Goal: Task Accomplishment & Management: Use online tool/utility

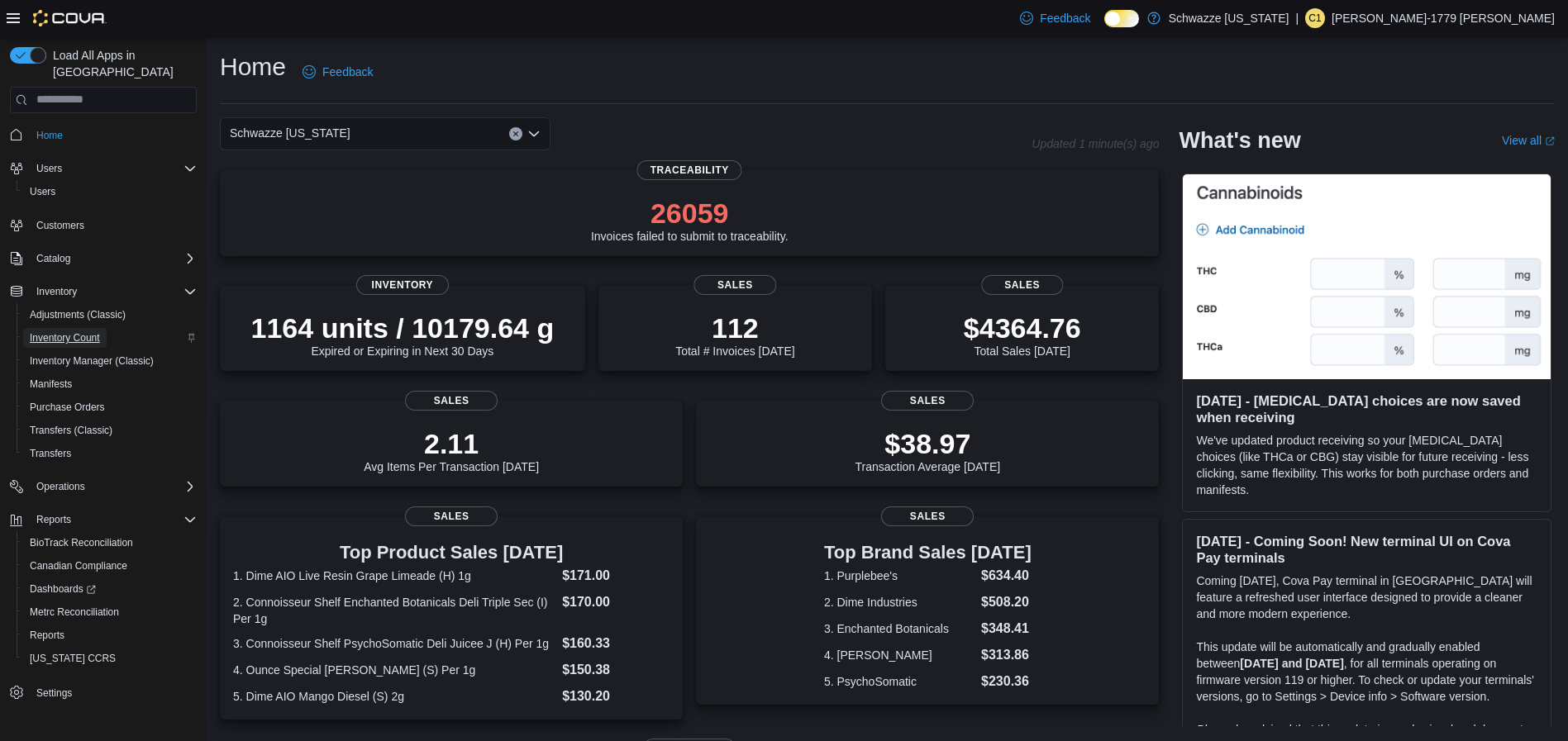
click at [67, 331] on span "Inventory Count" at bounding box center [65, 337] width 71 height 13
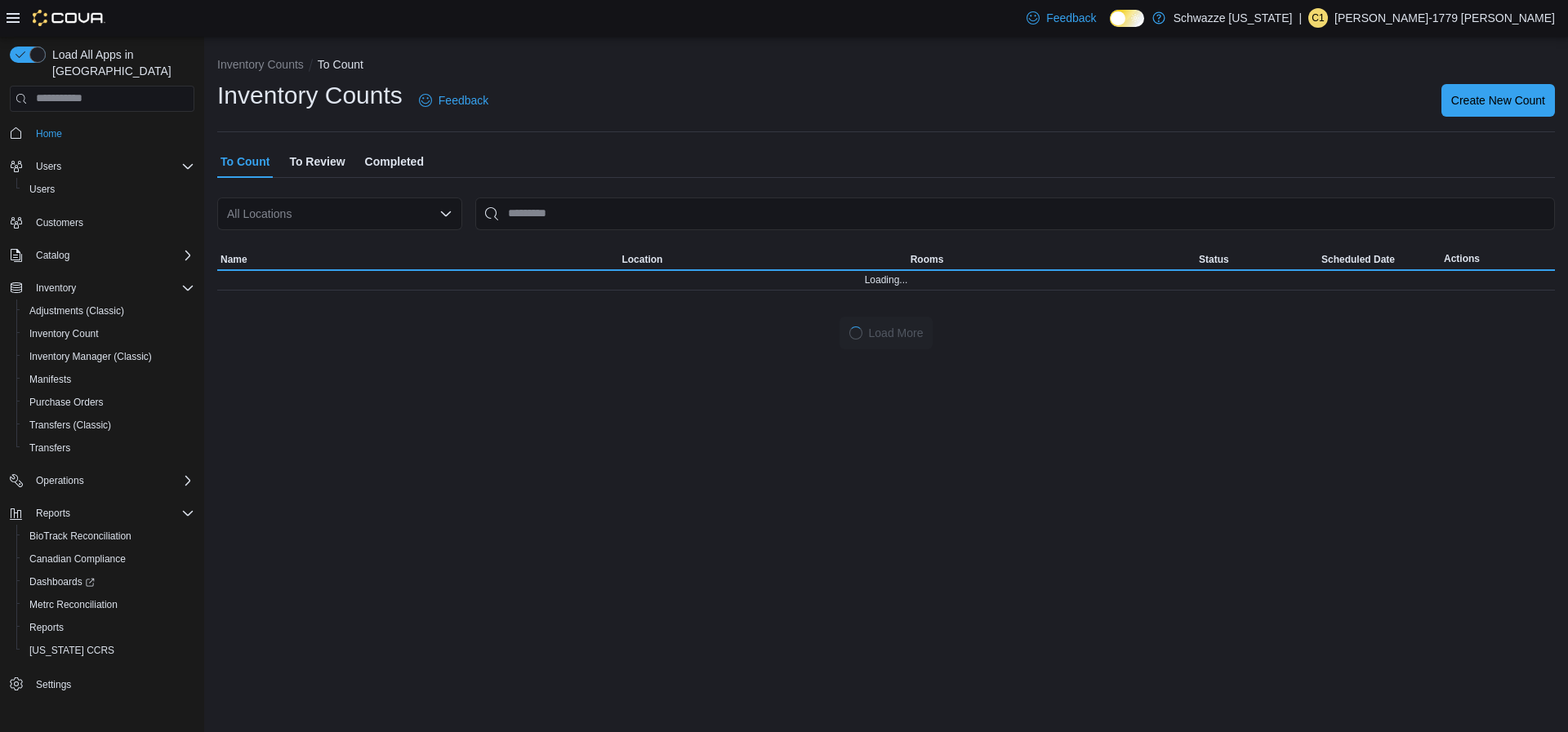
click at [370, 209] on div "All Locations" at bounding box center [339, 214] width 245 height 33
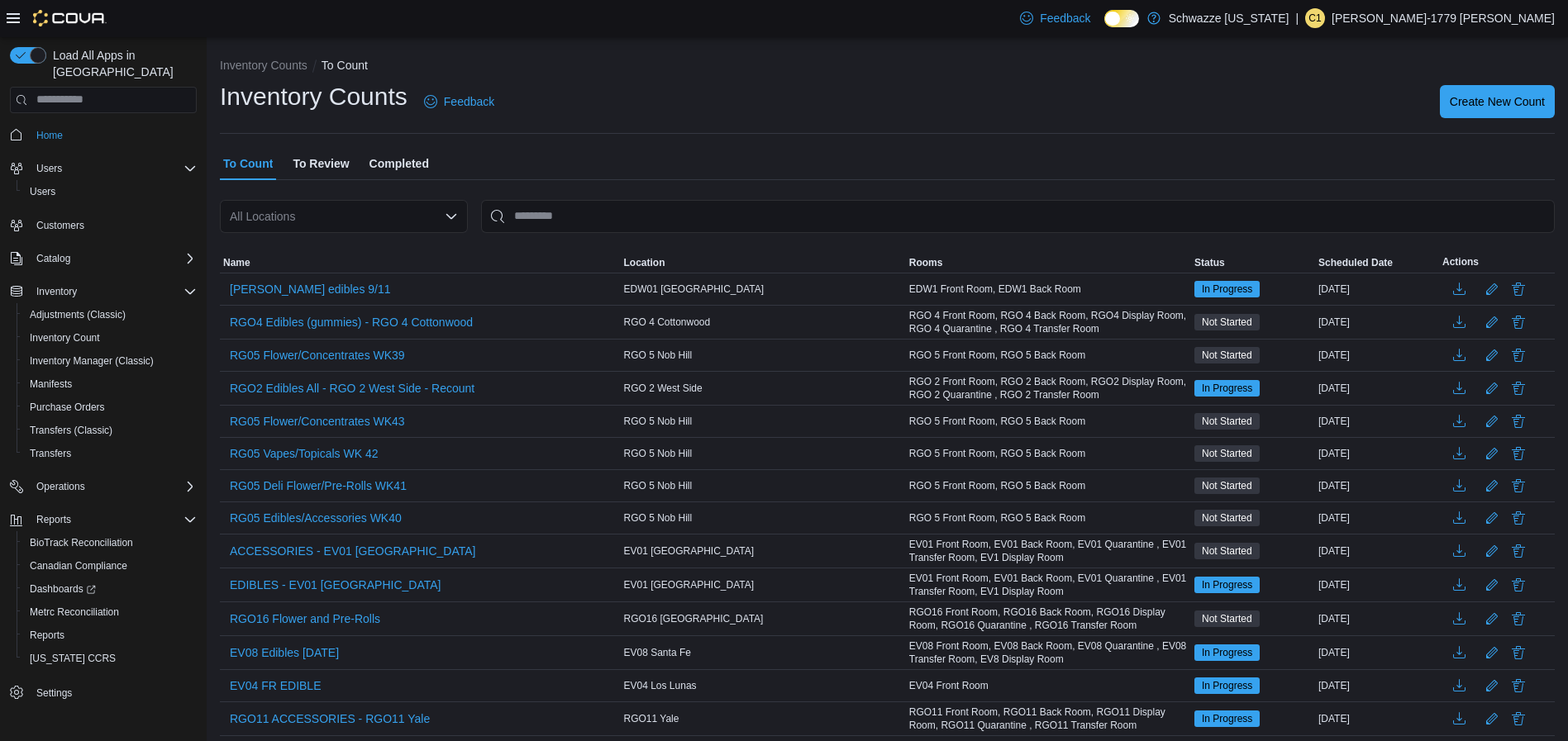
click at [733, 103] on div "Inventory Counts Feedback Create New Count" at bounding box center [887, 101] width 1335 height 43
click at [73, 355] on span "Inventory Manager (Classic)" at bounding box center [92, 361] width 124 height 13
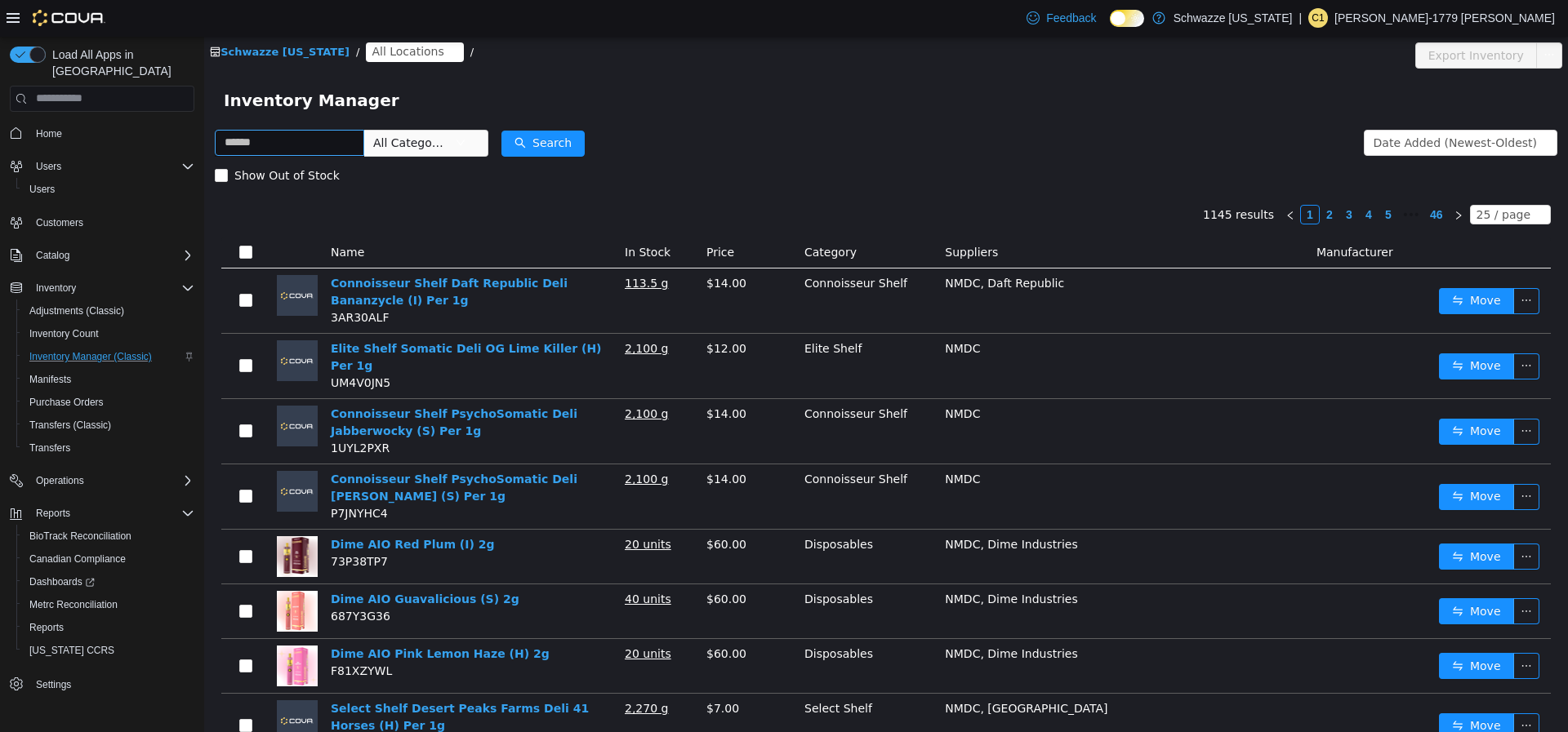
click at [288, 142] on input "text" at bounding box center [289, 142] width 149 height 26
type input "*******"
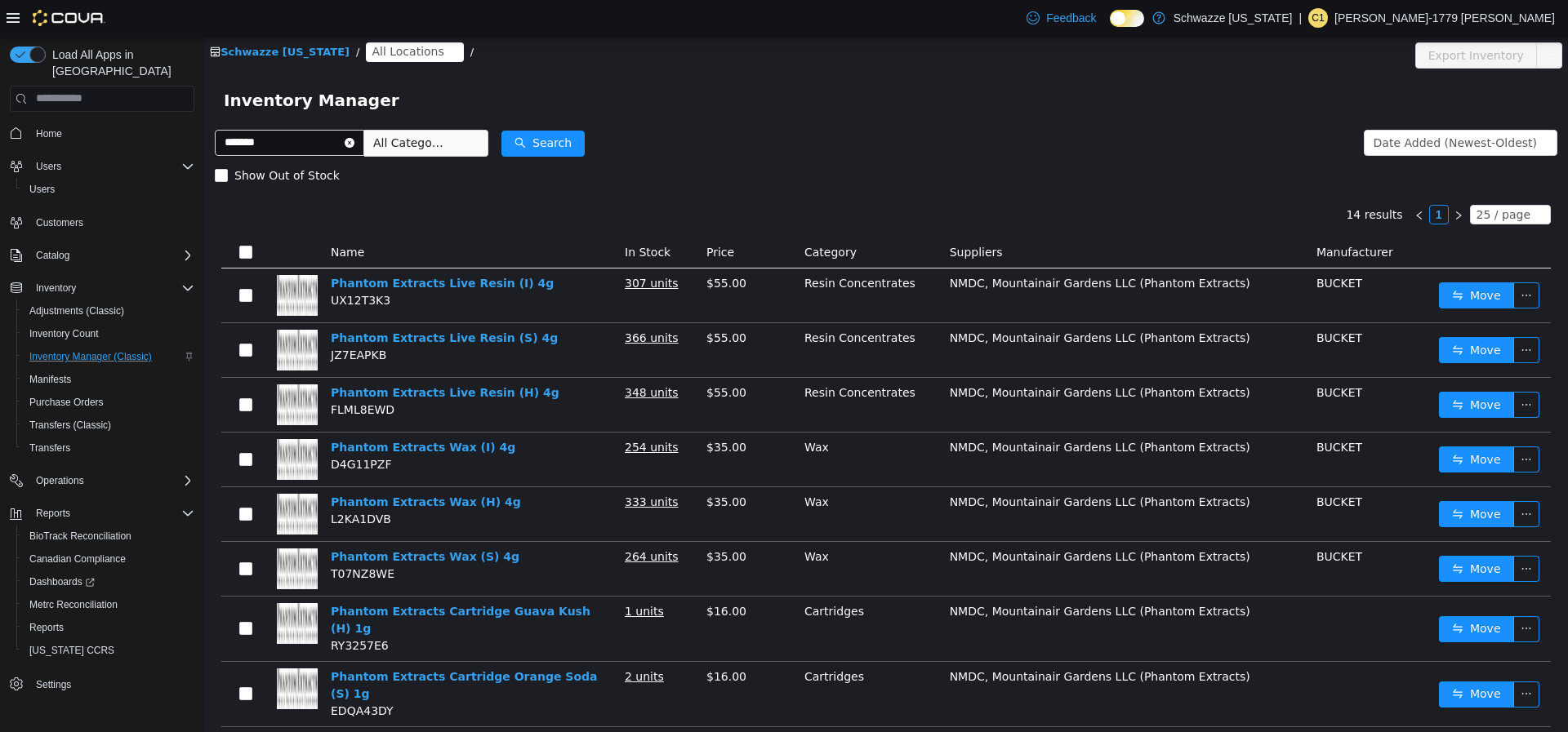
click at [423, 51] on span "All Locations" at bounding box center [414, 51] width 97 height 20
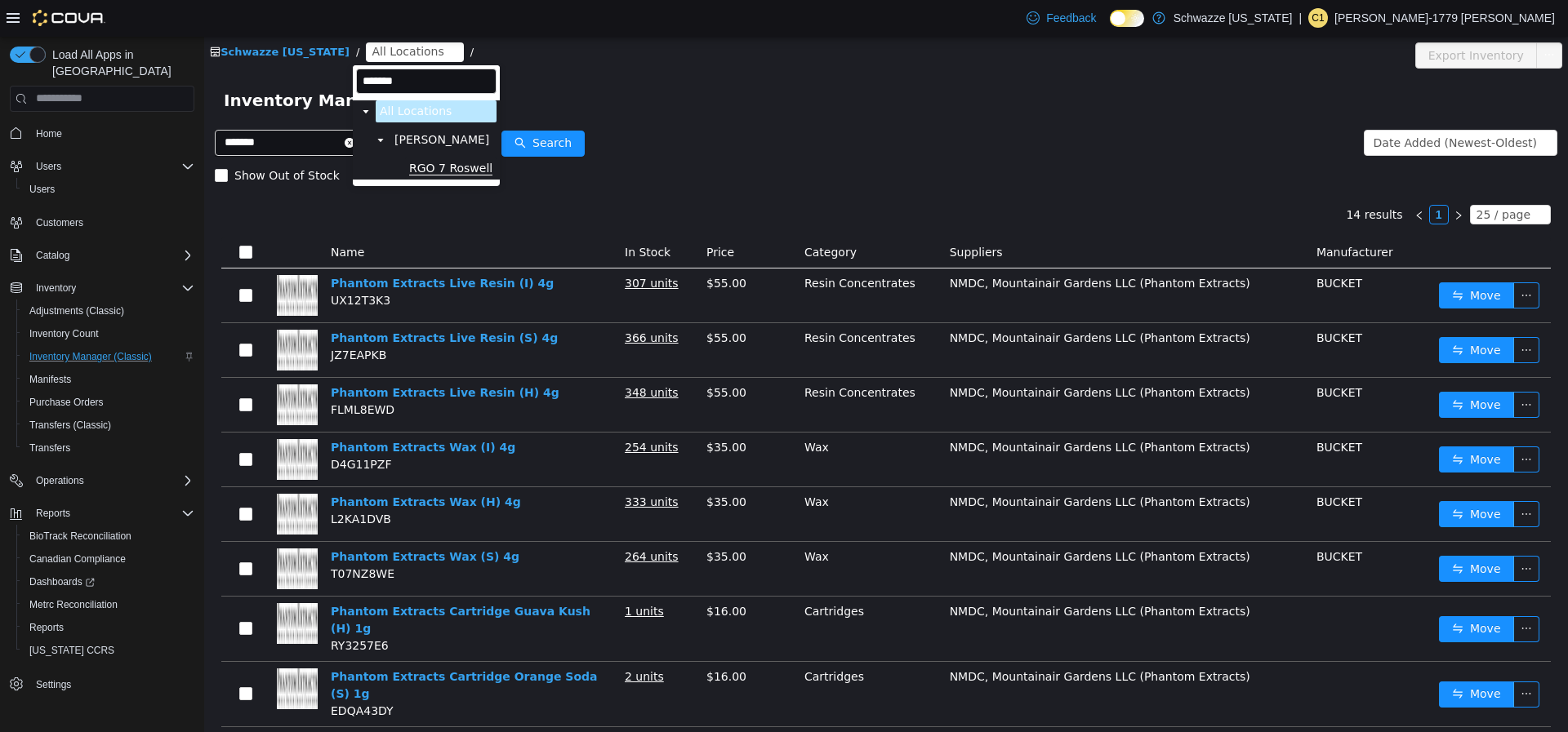
type input "*******"
click at [463, 165] on span "RGO 7 Roswell" at bounding box center [451, 168] width 84 height 14
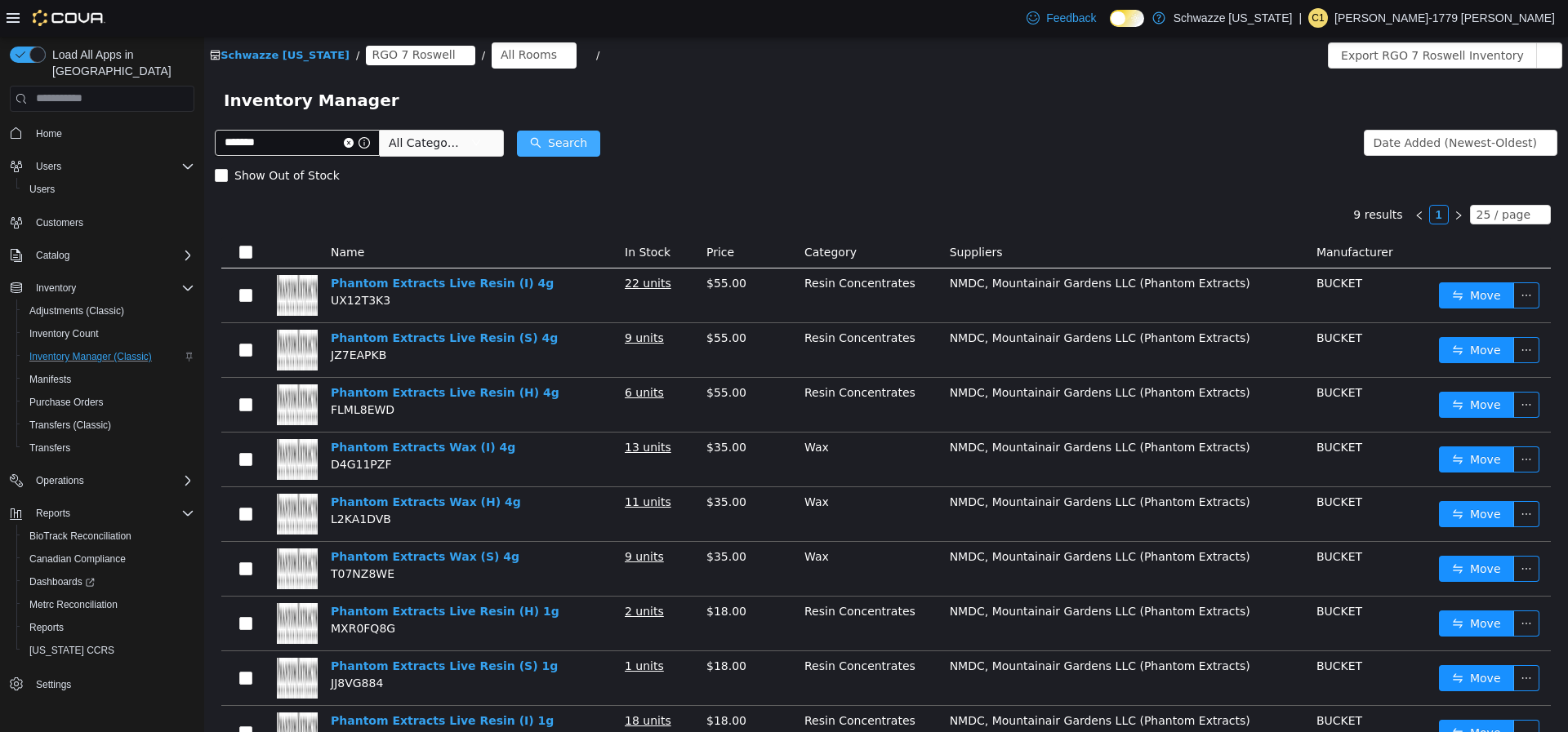
click at [573, 134] on button "Search" at bounding box center [558, 143] width 84 height 26
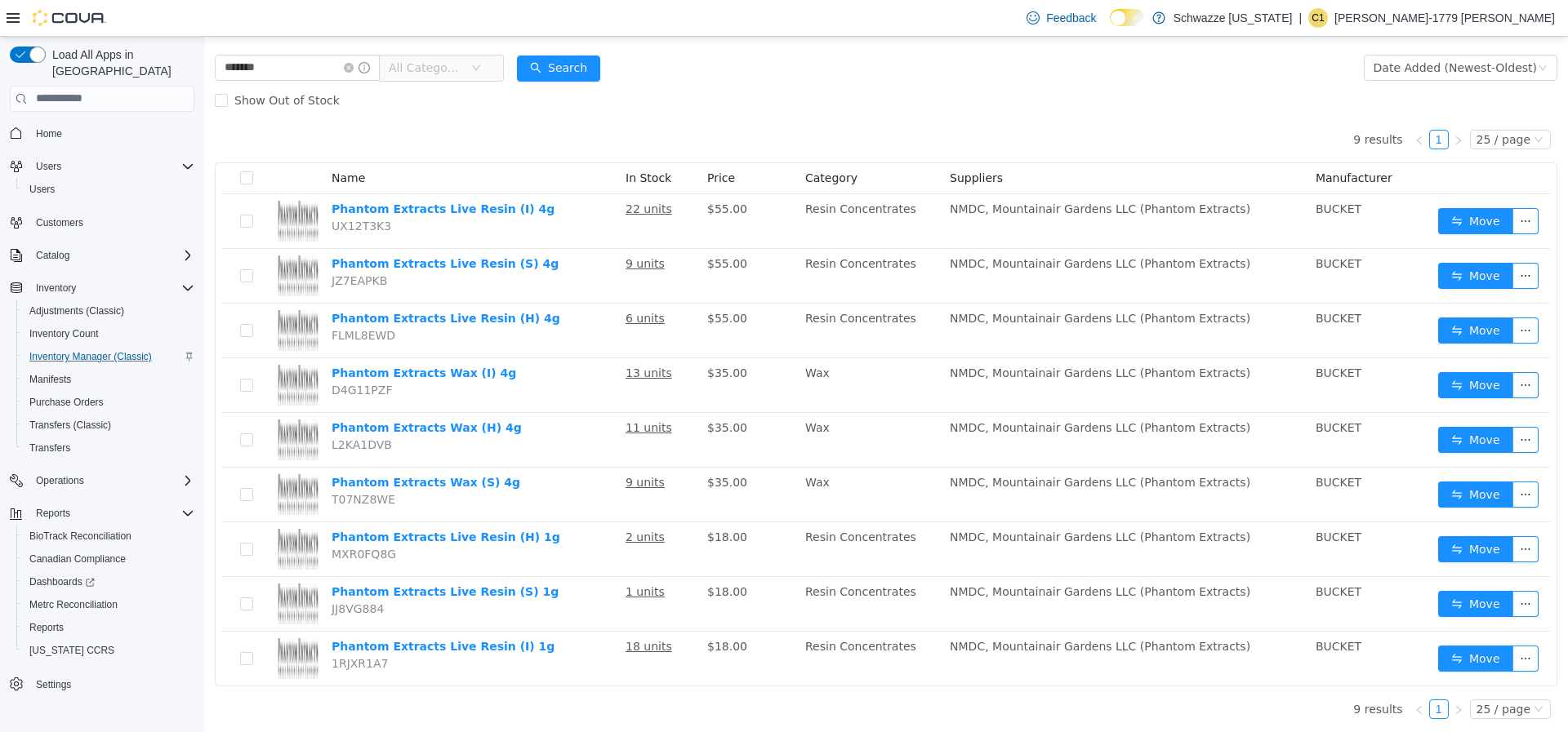
scroll to position [75, 0]
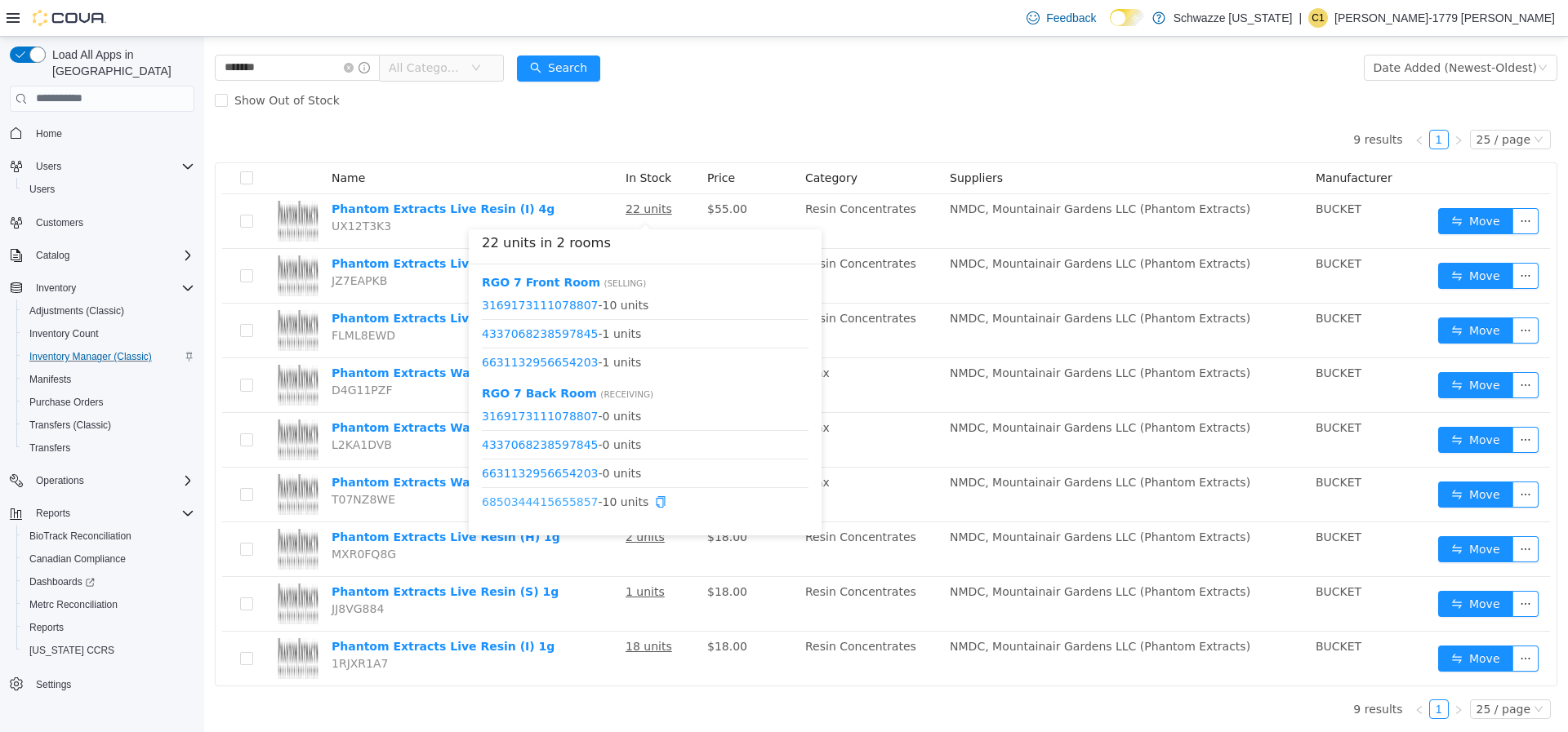
click at [565, 502] on link "6850344415655857" at bounding box center [540, 500] width 117 height 13
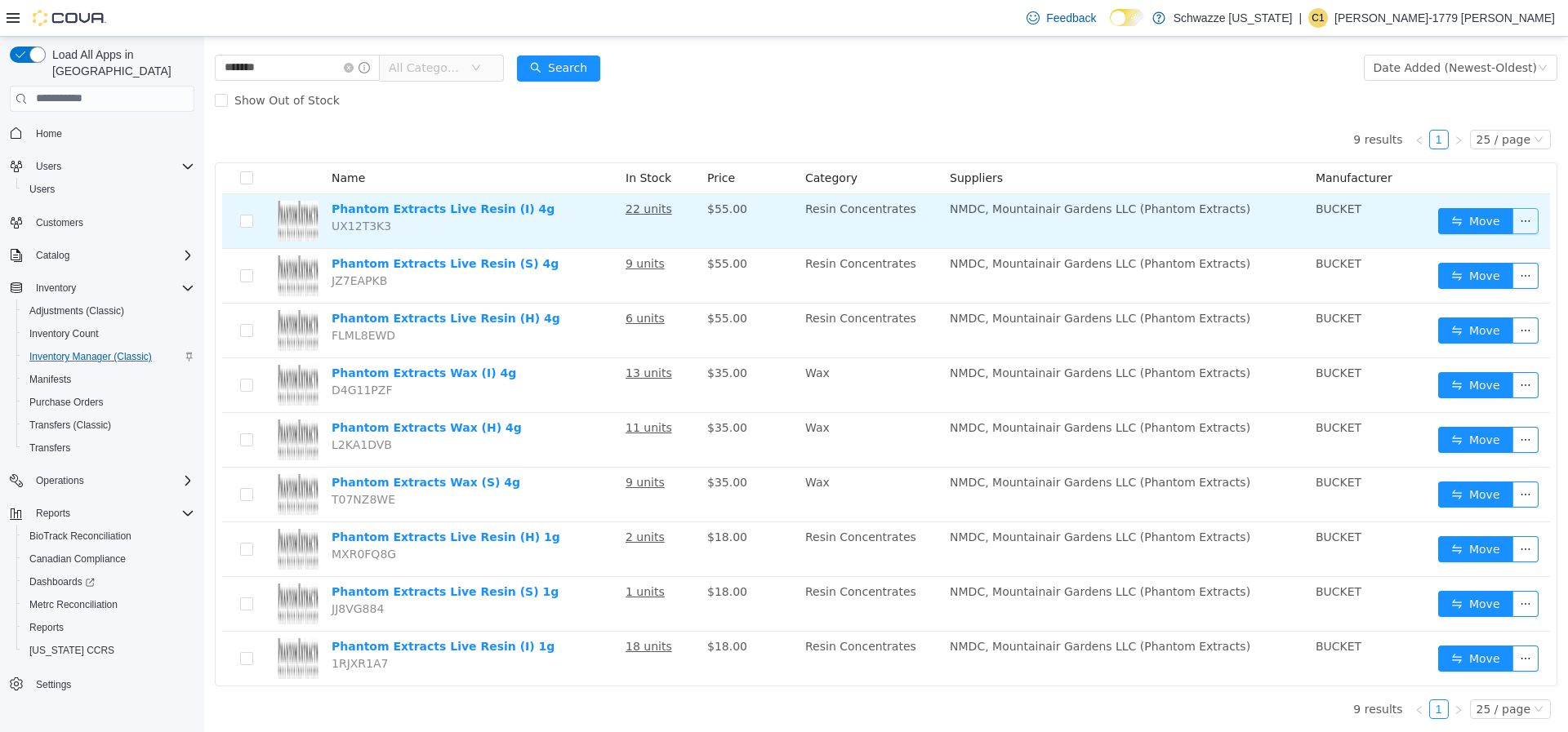
click at [1513, 227] on button "button" at bounding box center [1526, 220] width 26 height 26
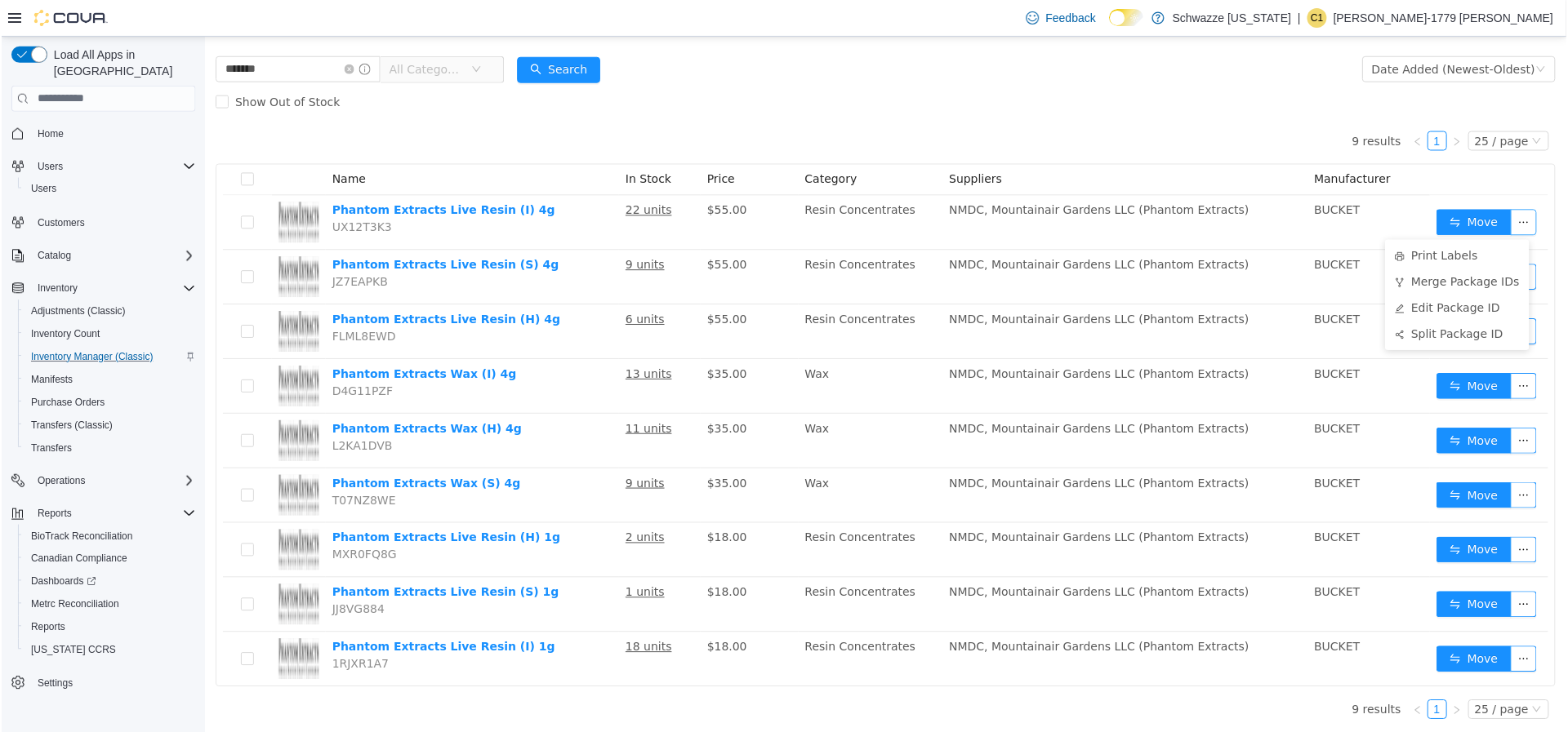
scroll to position [0, 0]
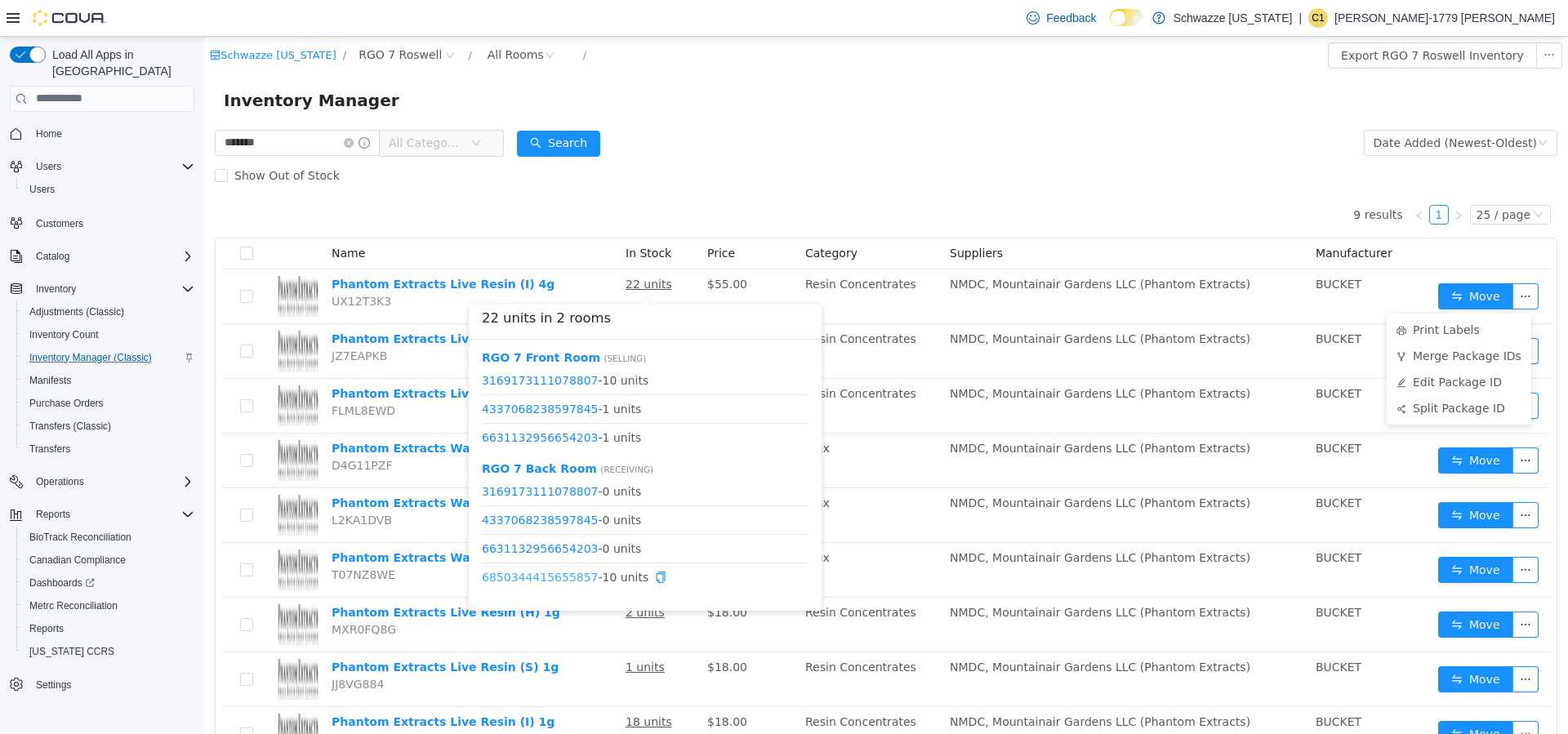
click at [566, 572] on link "6850344415655857" at bounding box center [540, 576] width 117 height 13
drag, startPoint x: 583, startPoint y: 575, endPoint x: 484, endPoint y: 581, distance: 99.2
click at [484, 581] on span "6850344415655857 - 10 units" at bounding box center [644, 577] width 327 height 17
copy span "6850344415655857"
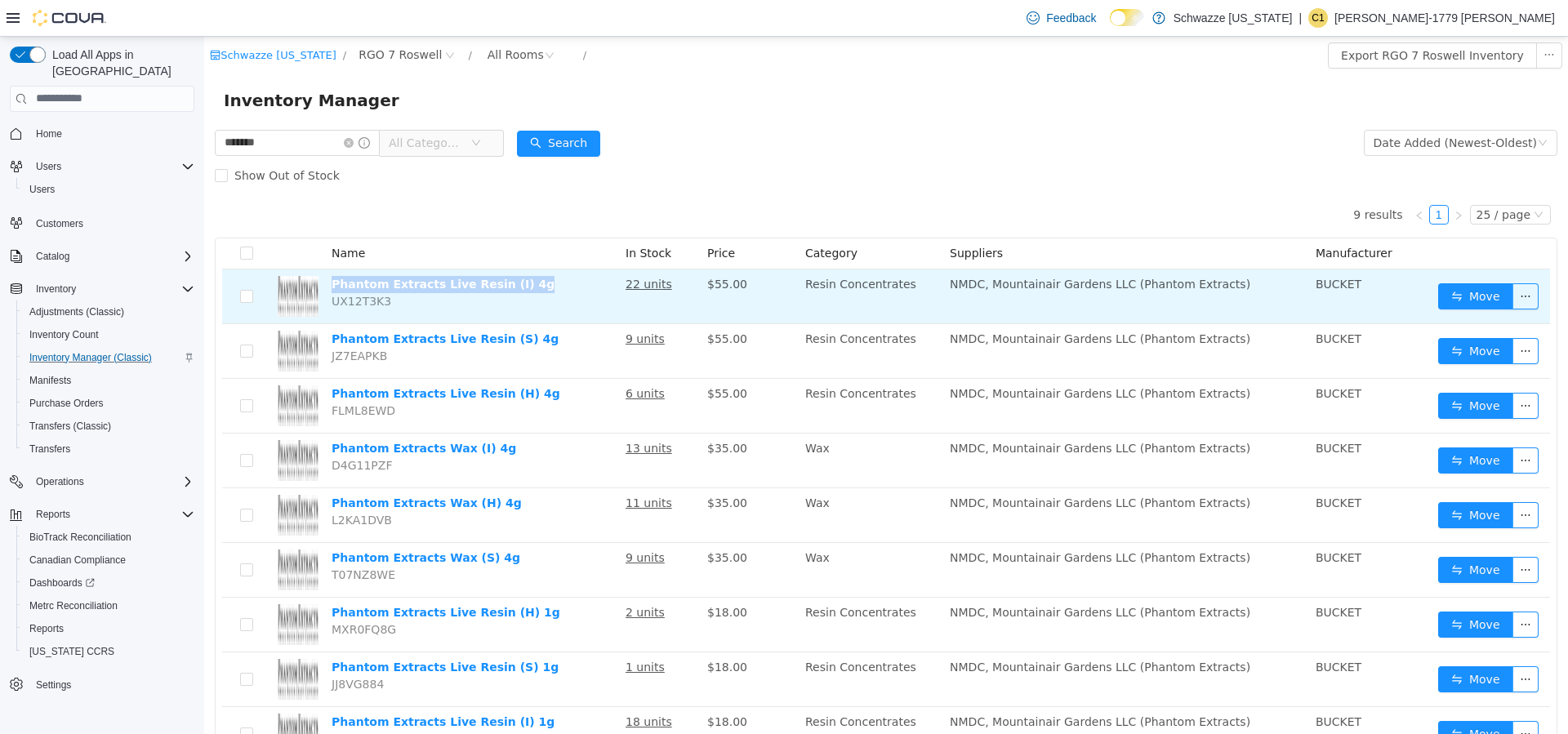
drag, startPoint x: 523, startPoint y: 284, endPoint x: 331, endPoint y: 280, distance: 192.0
click at [331, 280] on td "Phantom Extracts Live Resin (I) 4g UX12T3K3" at bounding box center [471, 296] width 294 height 55
copy link "Phantom Extracts Live Resin (I) 4g"
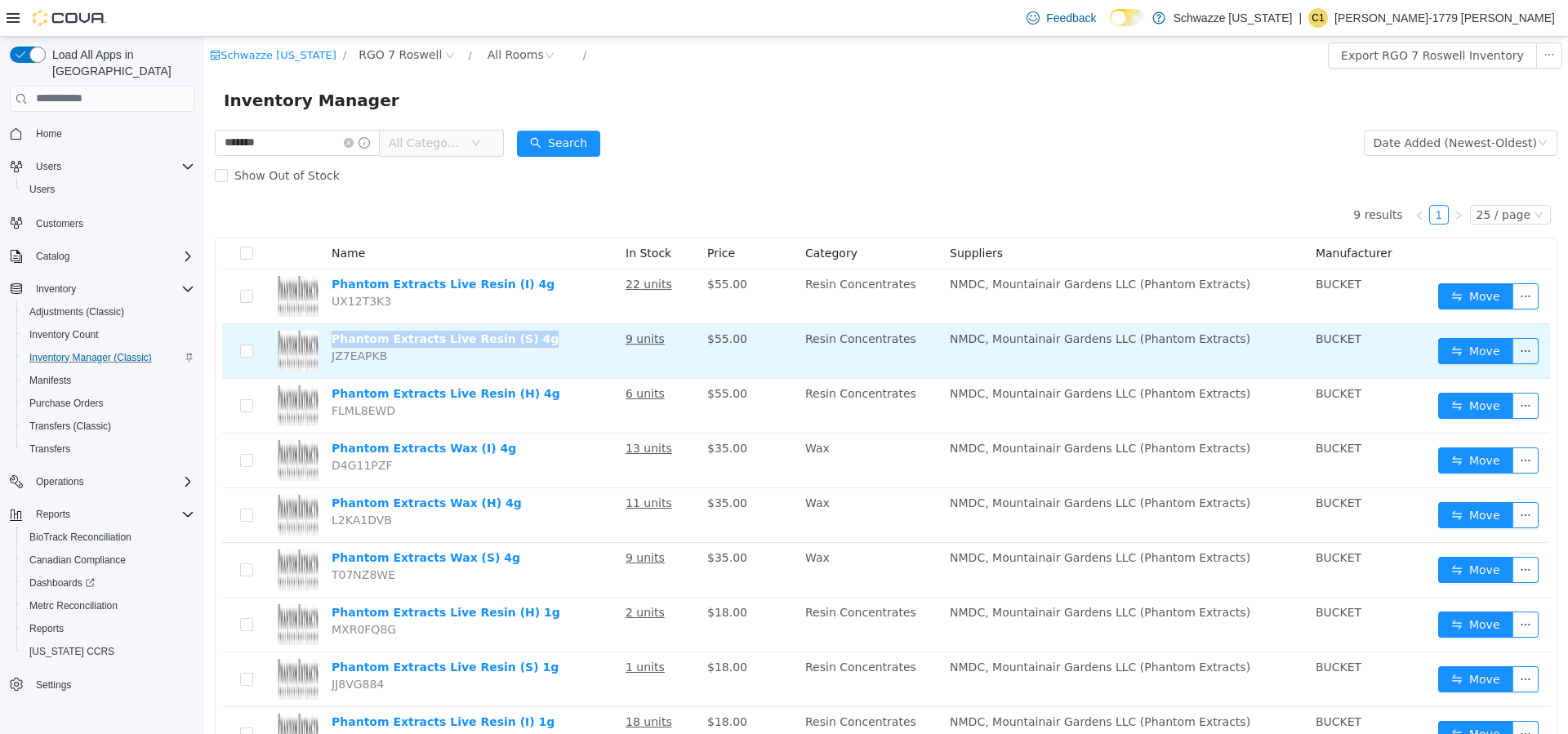
drag, startPoint x: 514, startPoint y: 343, endPoint x: 327, endPoint y: 339, distance: 187.0
click at [327, 339] on td "Phantom Extracts Live Resin (S) 4g JZ7EAPKB" at bounding box center [471, 351] width 294 height 55
copy link "Phantom Extracts Live Resin (S) 4g"
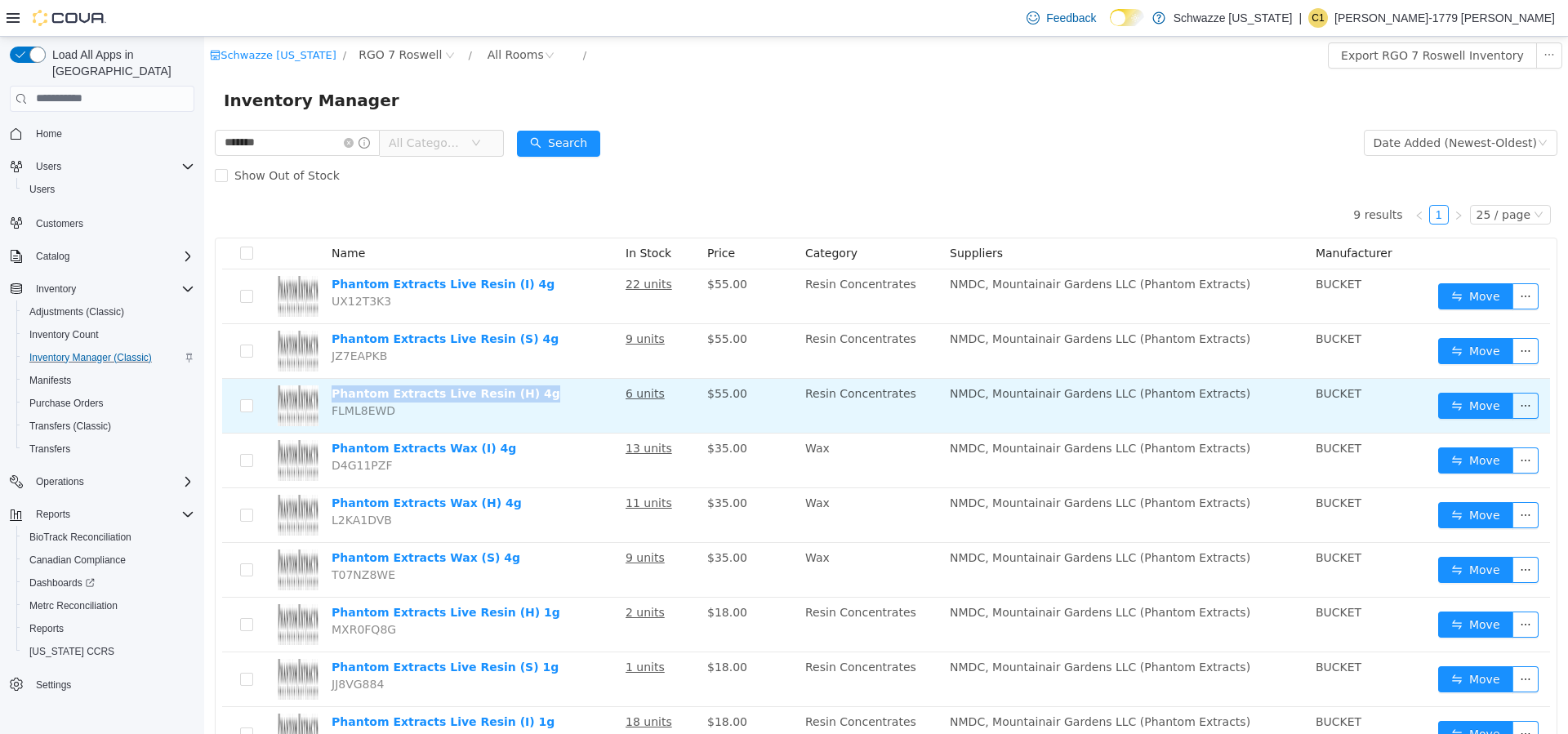
drag, startPoint x: 540, startPoint y: 389, endPoint x: 333, endPoint y: 399, distance: 207.2
click at [333, 399] on td "Phantom Extracts Live Resin (H) 4g FLML8EWD" at bounding box center [471, 406] width 294 height 55
copy link "Phantom Extracts Live Resin (H) 4g"
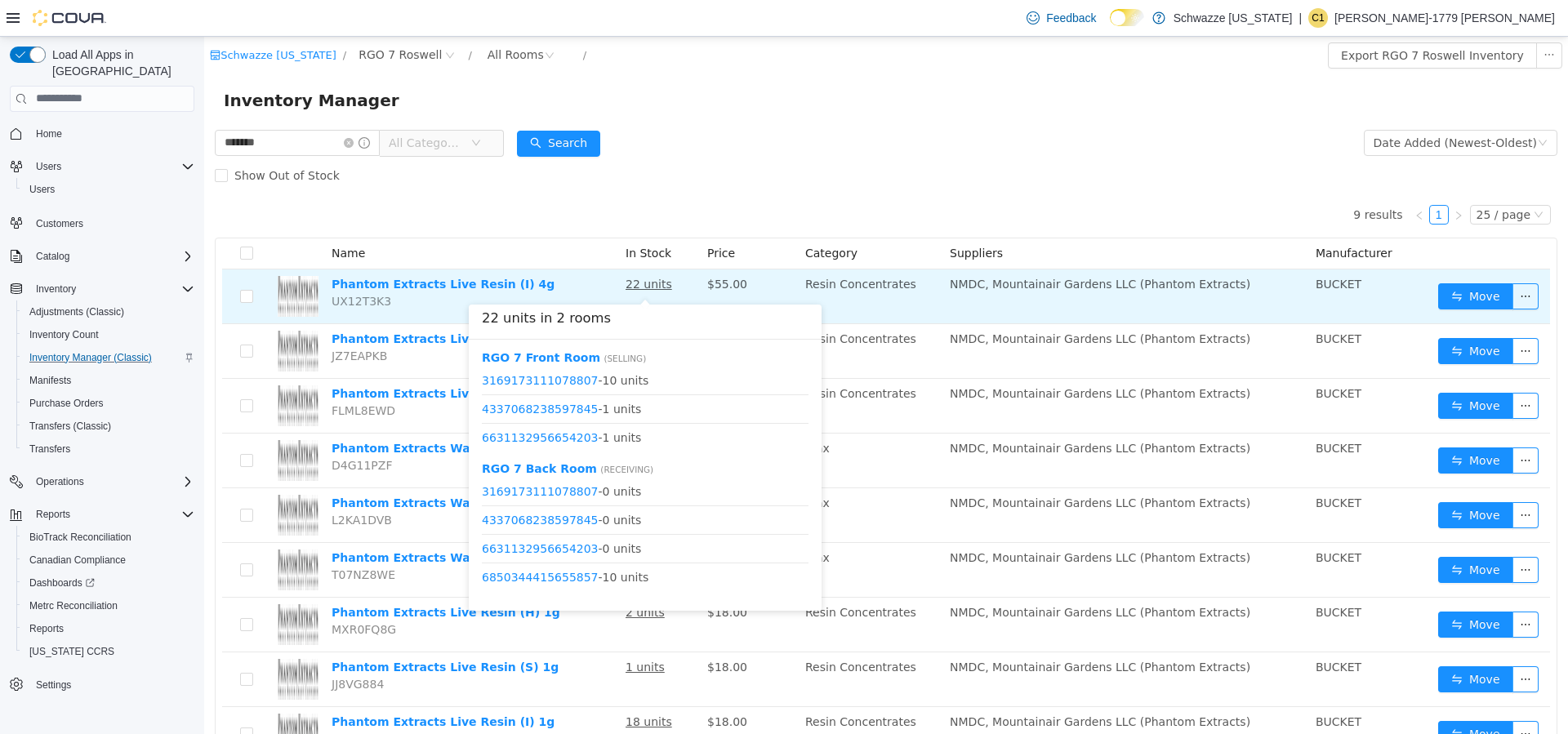
click at [644, 285] on u "22 units" at bounding box center [649, 283] width 47 height 13
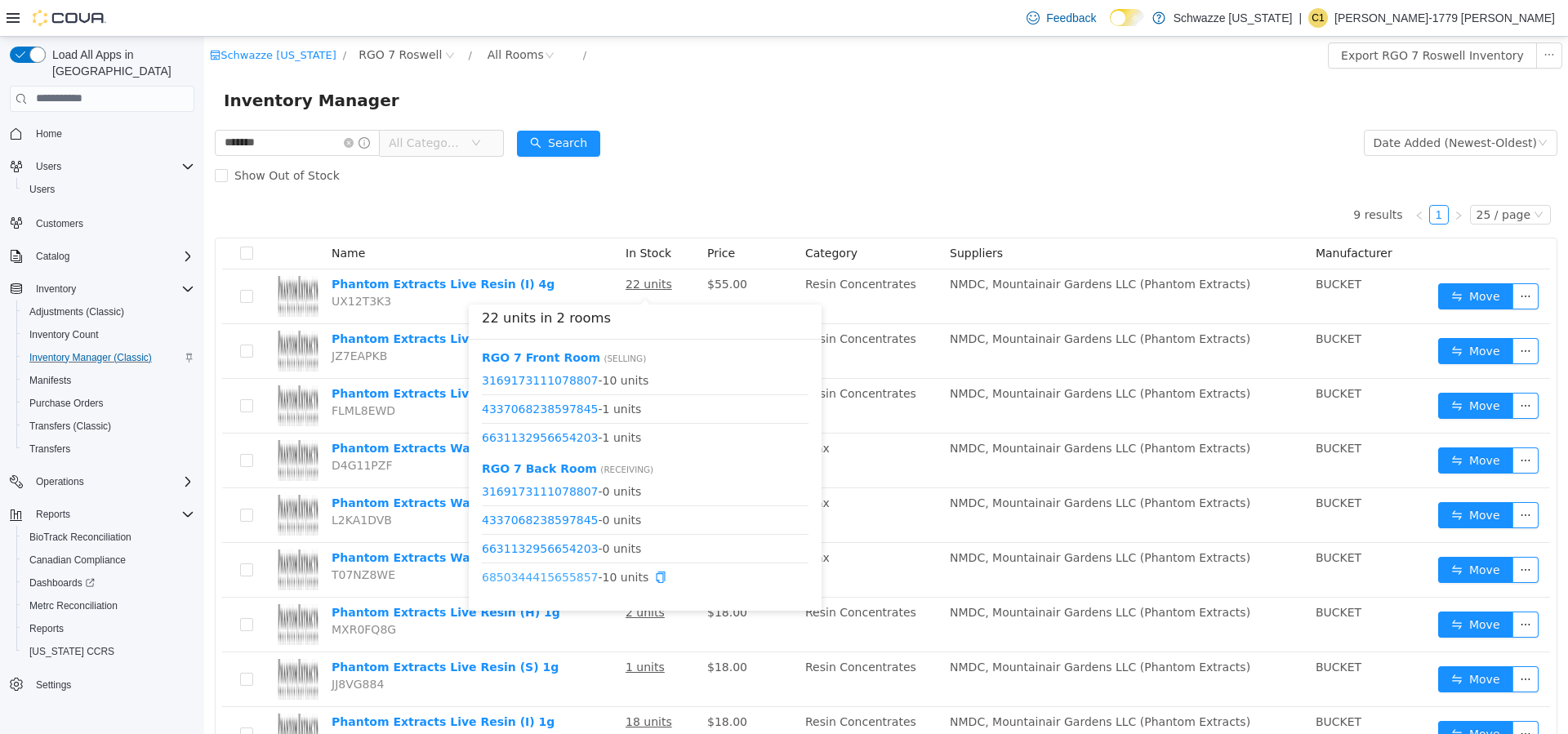
click at [579, 572] on link "6850344415655857" at bounding box center [540, 576] width 117 height 13
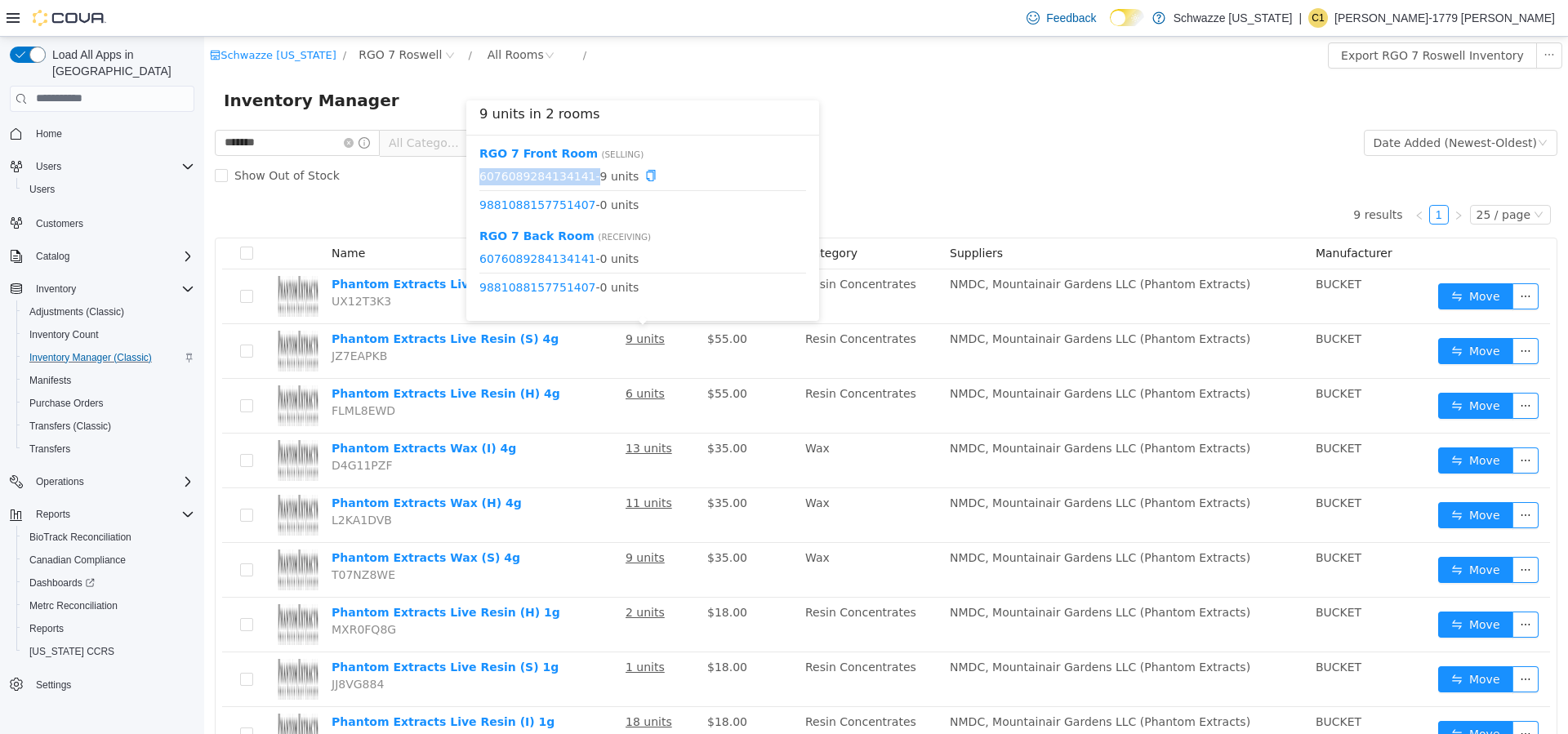
drag, startPoint x: 582, startPoint y: 176, endPoint x: 473, endPoint y: 176, distance: 109.0
click at [473, 176] on div "RGO 7 Front Room ( Selling ) 6076089284134141 - 9 units 9881088157751407 - 0 un…" at bounding box center [643, 227] width 353 height 185
copy span "6076089284134141"
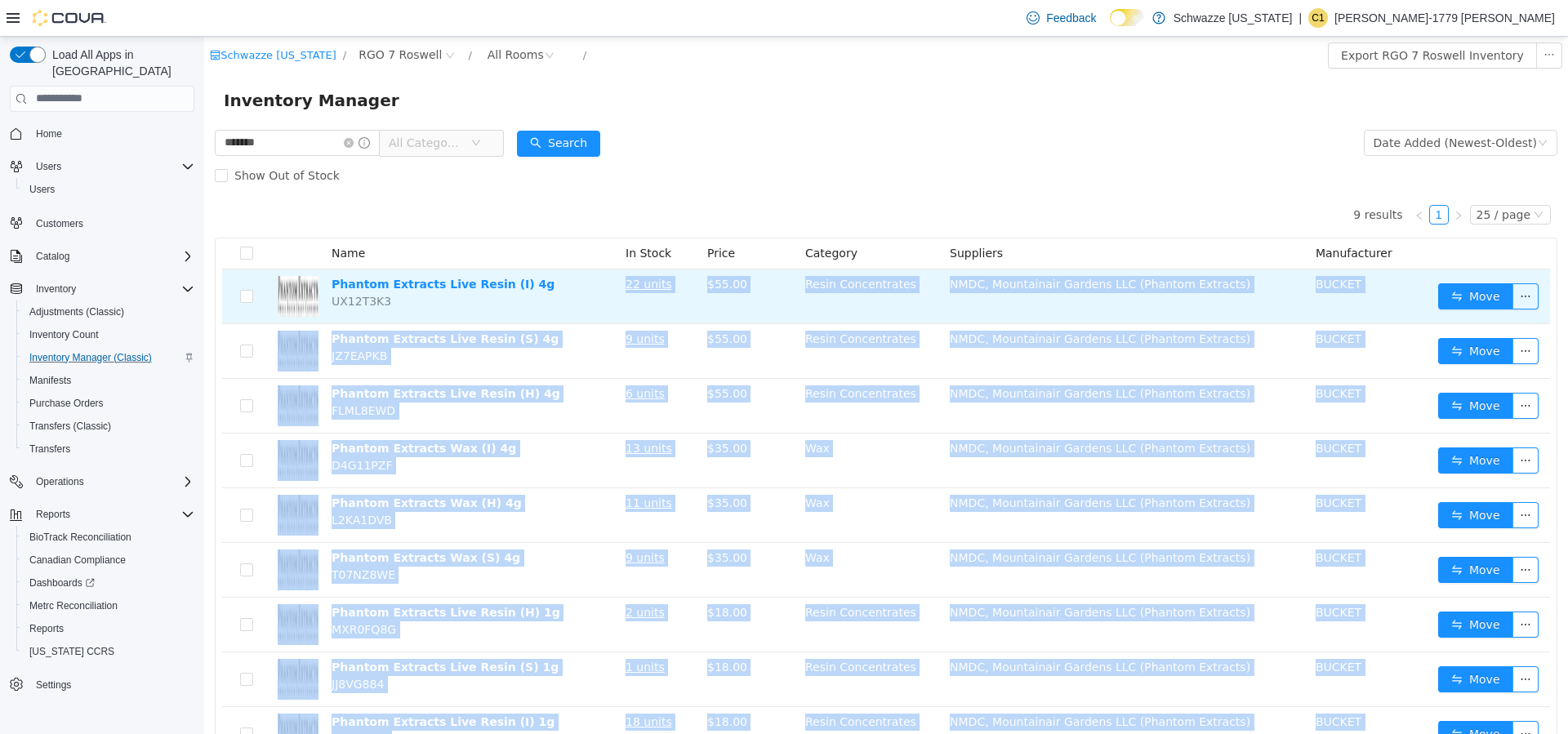
drag, startPoint x: 580, startPoint y: 259, endPoint x: 590, endPoint y: 298, distance: 40.3
click at [590, 298] on body "Schwazze New Mexico / RGO 7 Roswell / All Rooms / Export RGO 7 Roswell Inventor…" at bounding box center [886, 385] width 1364 height 698
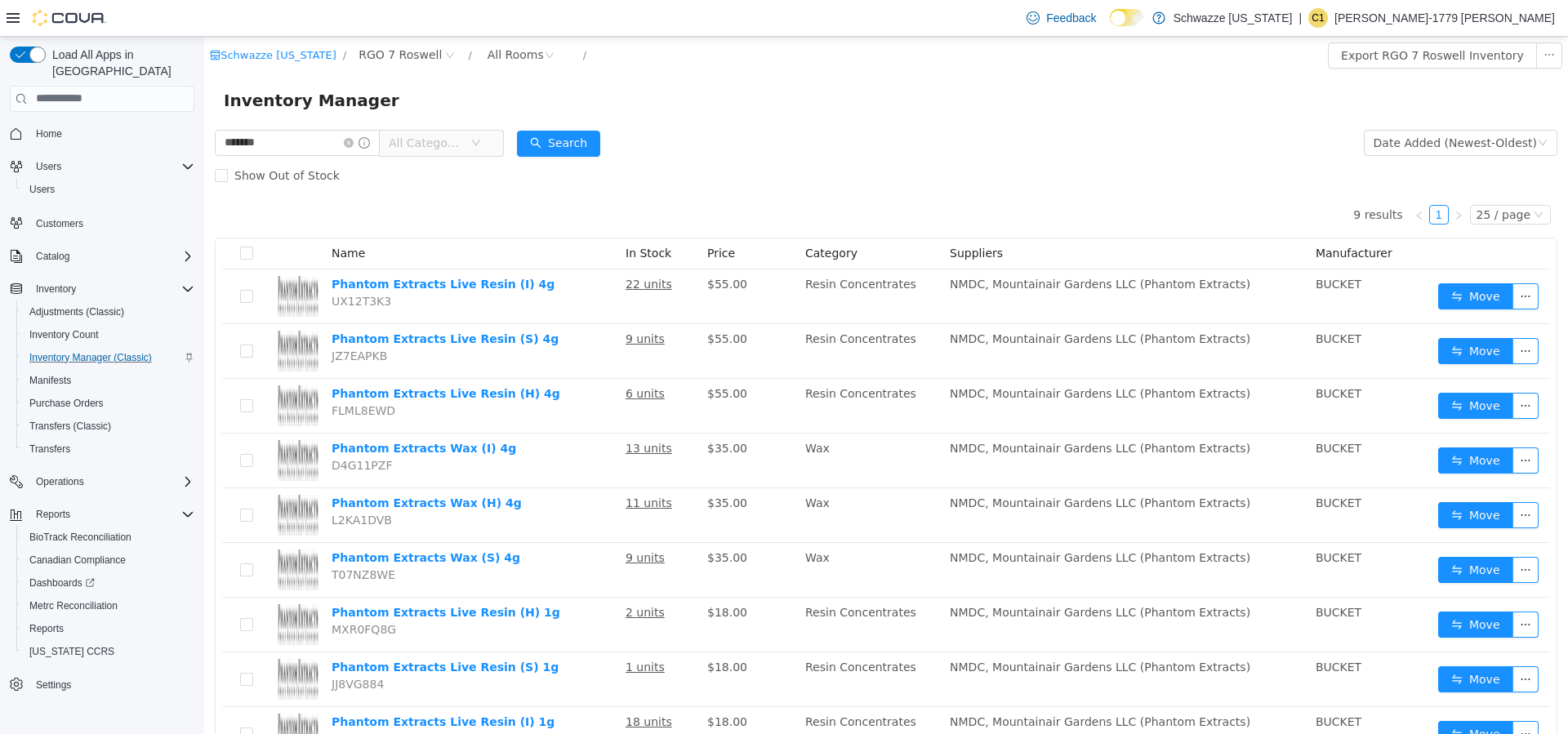
click at [586, 168] on div "Show Out of Stock" at bounding box center [886, 175] width 1342 height 33
click at [578, 134] on button "Search" at bounding box center [558, 143] width 84 height 26
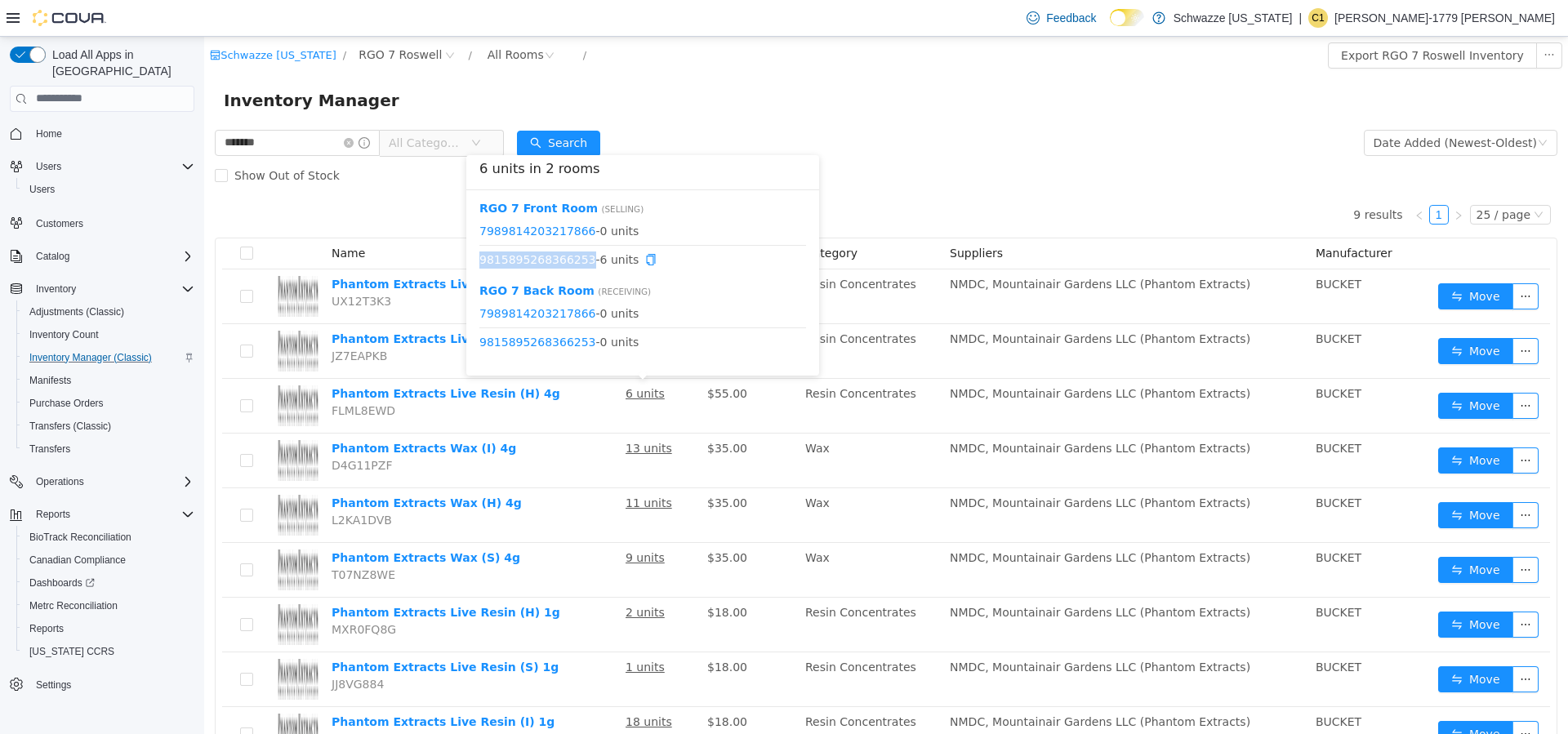
drag, startPoint x: 578, startPoint y: 264, endPoint x: 479, endPoint y: 266, distance: 99.0
click at [479, 266] on span "9815895268366253 - 6 units" at bounding box center [642, 259] width 327 height 17
copy link "9815895268366253"
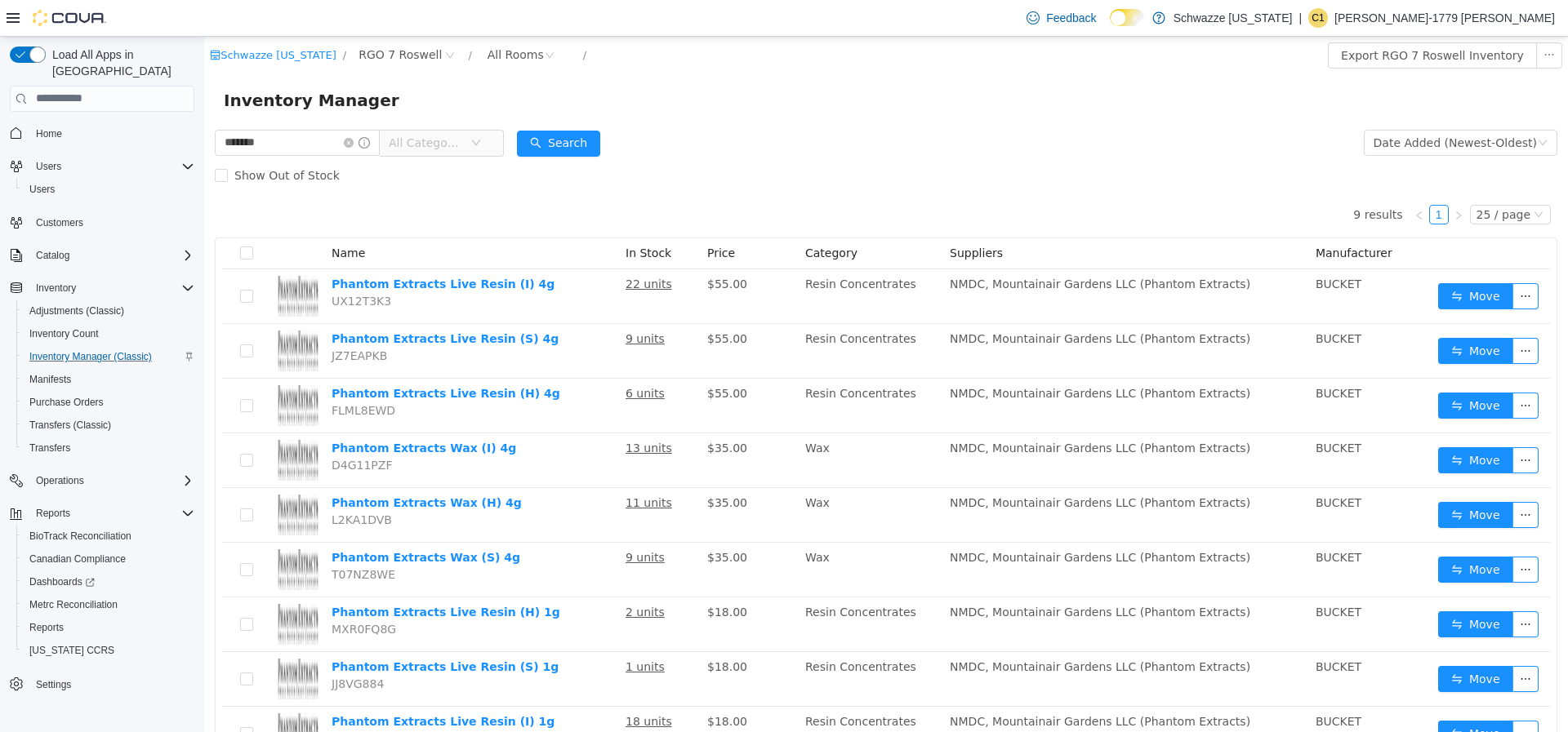
click at [403, 195] on div "9 results 1 25 / page Name In Stock Price Category Suppliers Manufacturer Phant…" at bounding box center [886, 476] width 1342 height 570
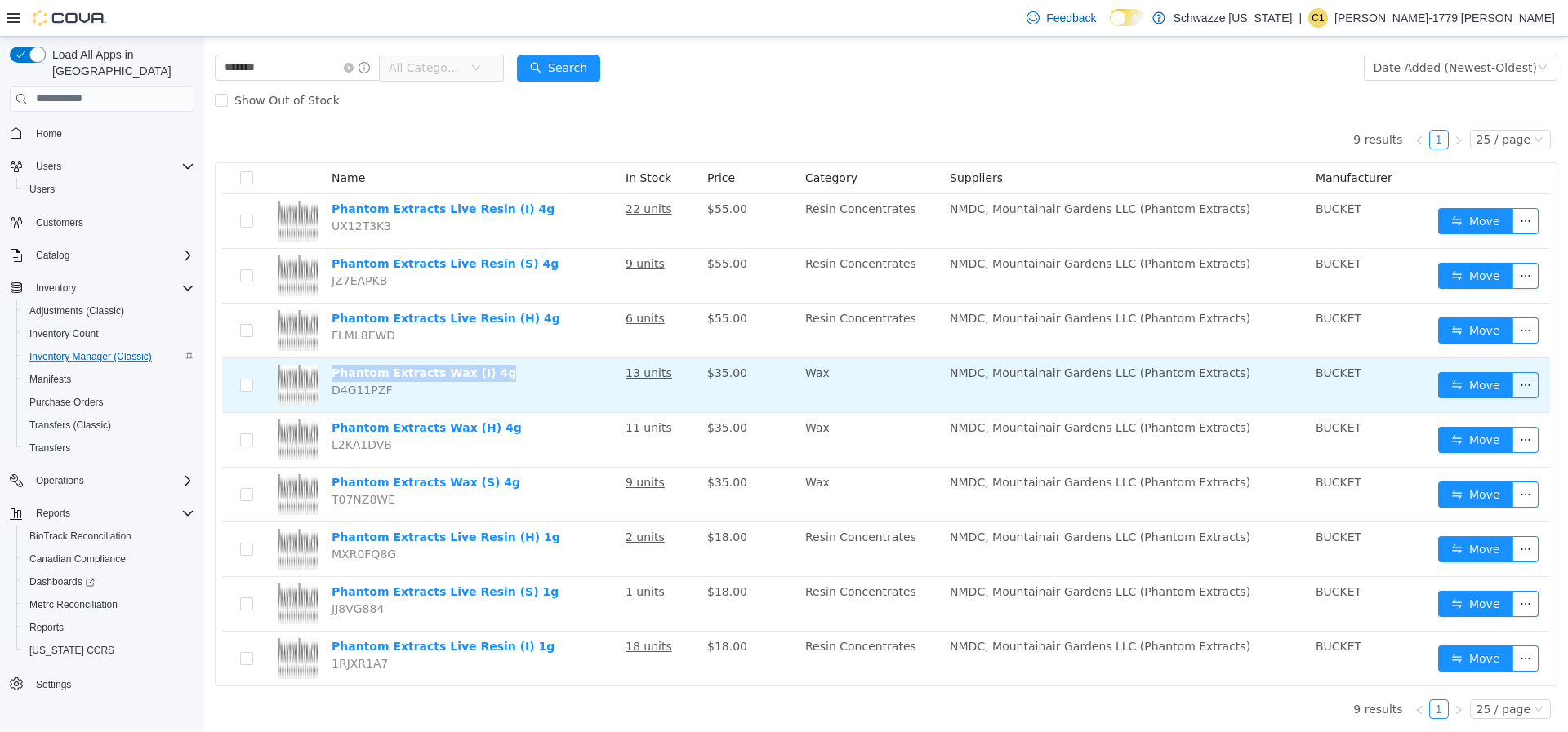
drag, startPoint x: 506, startPoint y: 370, endPoint x: 328, endPoint y: 375, distance: 178.1
click at [328, 375] on td "Phantom Extracts Wax (I) 4g D4G11PZF" at bounding box center [471, 385] width 294 height 55
copy link "Phantom Extracts Wax (I) 4g"
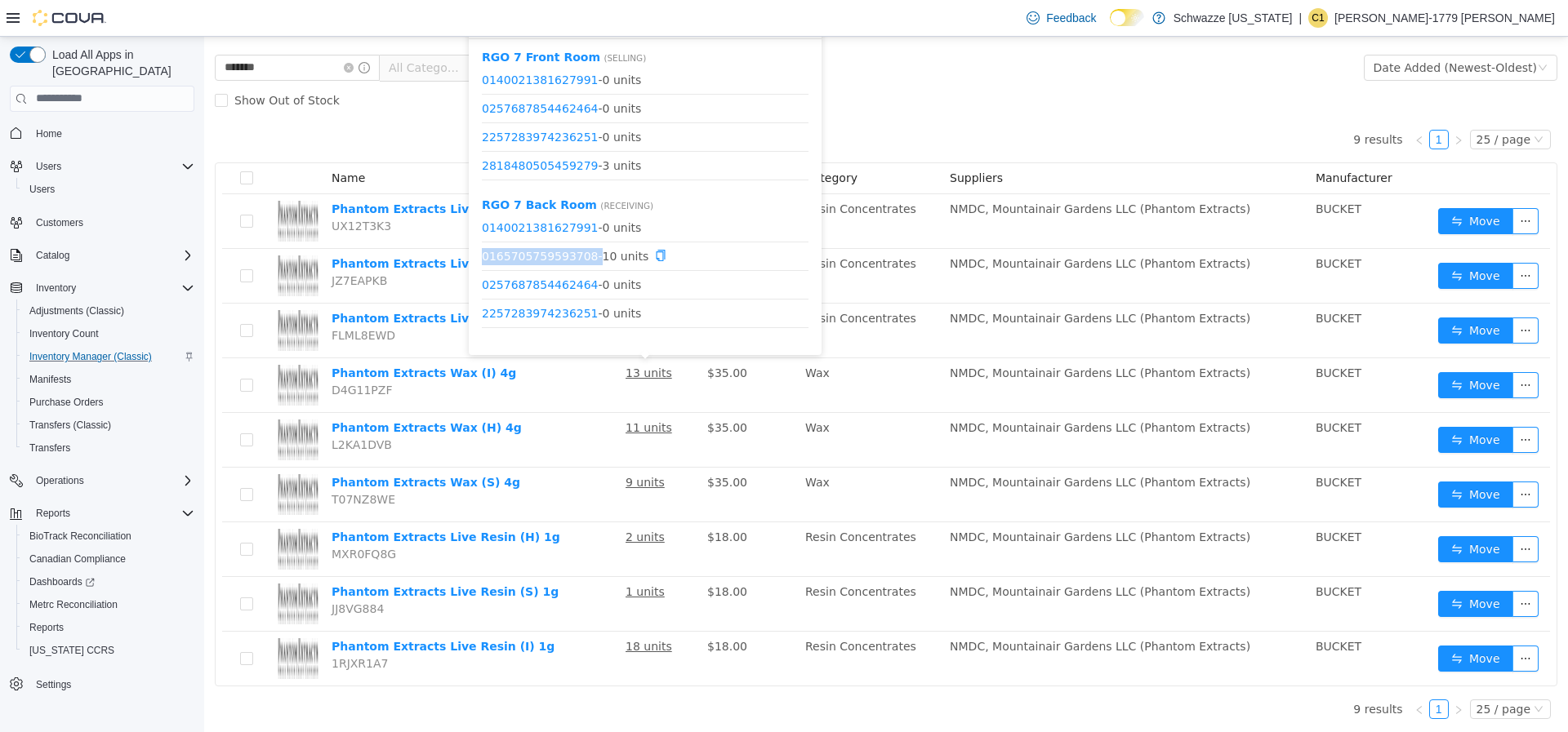
drag, startPoint x: 585, startPoint y: 252, endPoint x: 484, endPoint y: 261, distance: 101.4
click at [484, 261] on span "0165705759593708 - 10 units" at bounding box center [644, 256] width 327 height 17
copy span "0165705759593708"
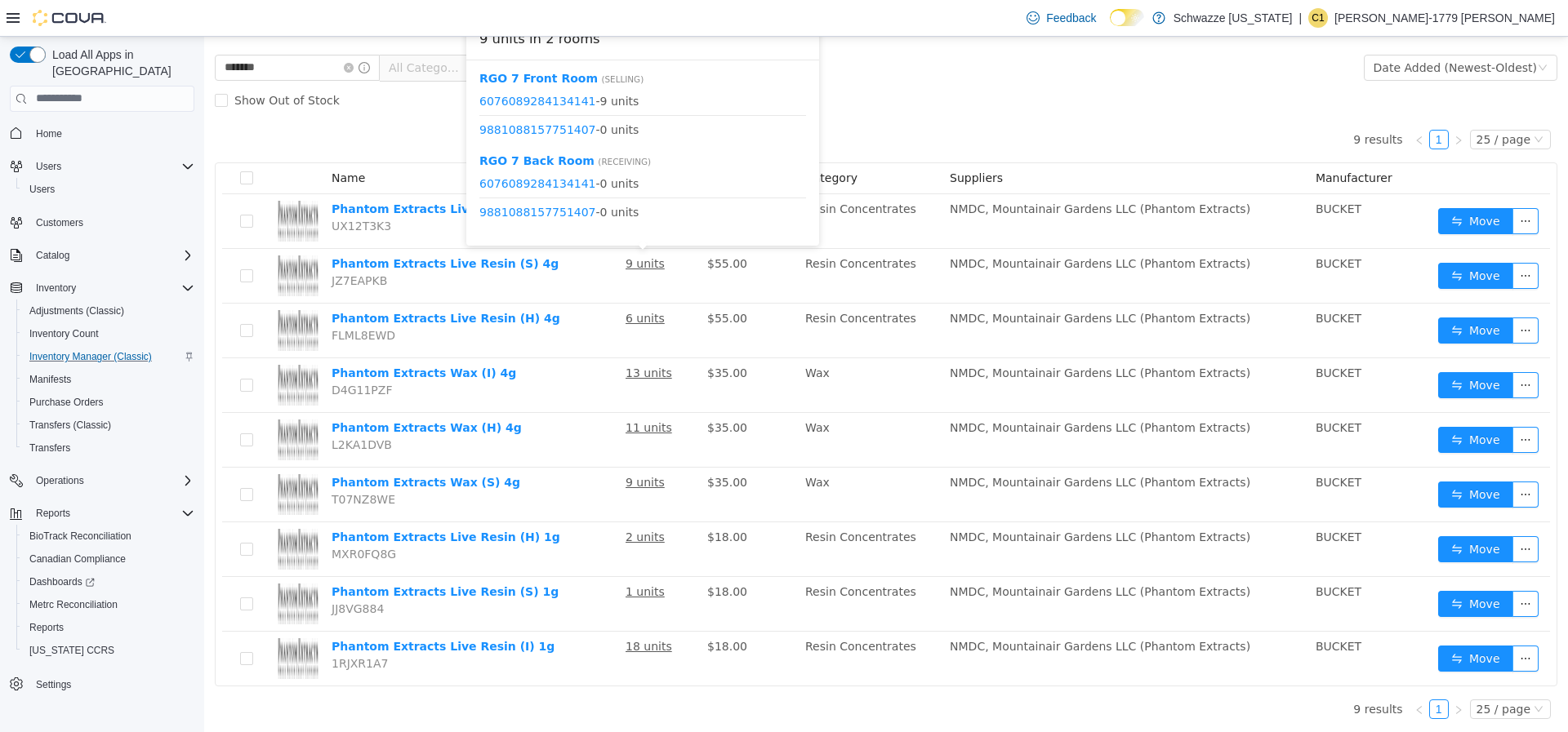
drag, startPoint x: 583, startPoint y: 100, endPoint x: 478, endPoint y: 105, distance: 105.1
click at [478, 105] on div "RGO 7 Front Room ( Selling ) 6076089284134141 - 9 units 9881088157751407 - 0 un…" at bounding box center [643, 152] width 353 height 185
copy span "6076089284134141"
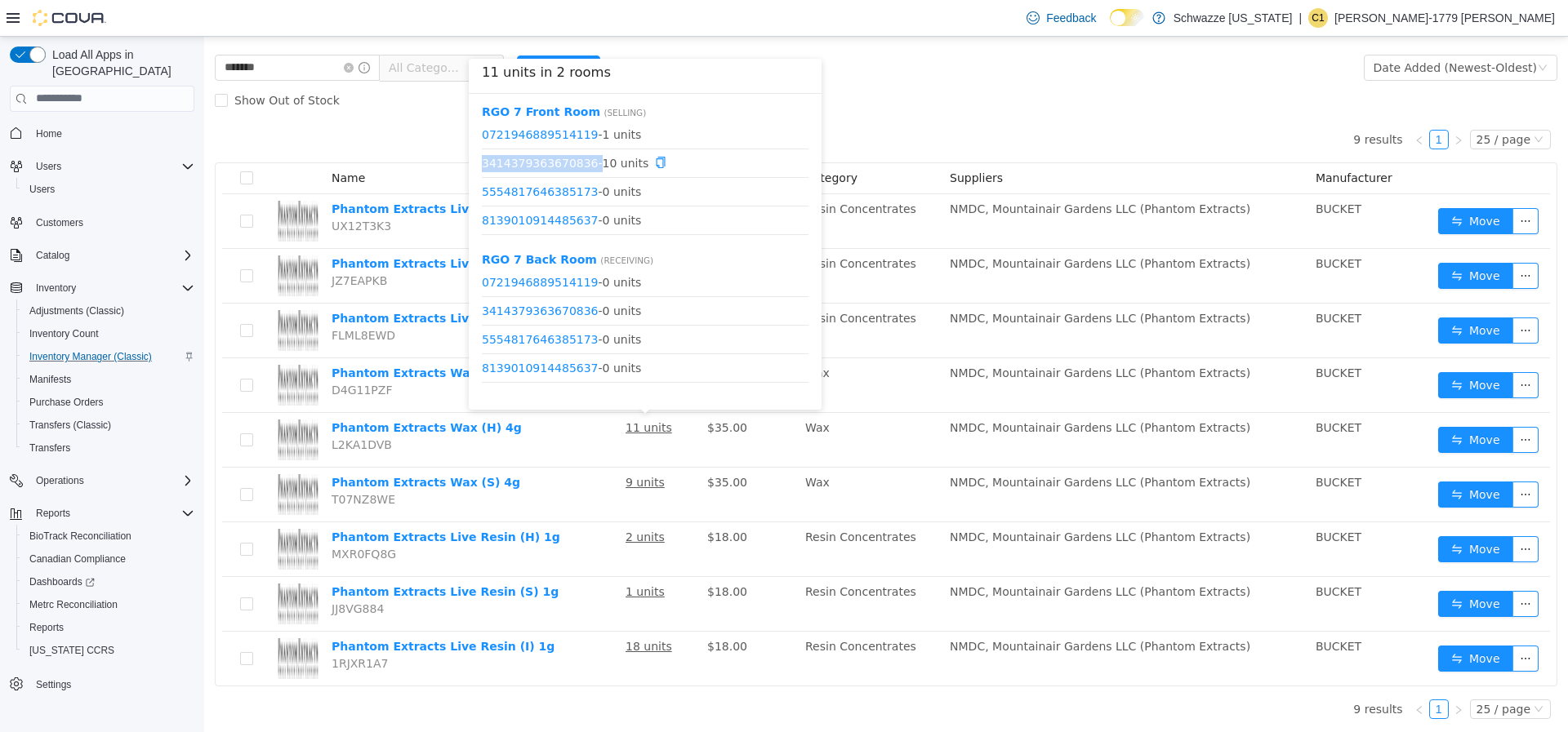
drag, startPoint x: 582, startPoint y: 163, endPoint x: 484, endPoint y: 170, distance: 98.2
click at [484, 170] on li "3414379363670836 - 10 units" at bounding box center [644, 163] width 327 height 28
copy span "3414379363670836"
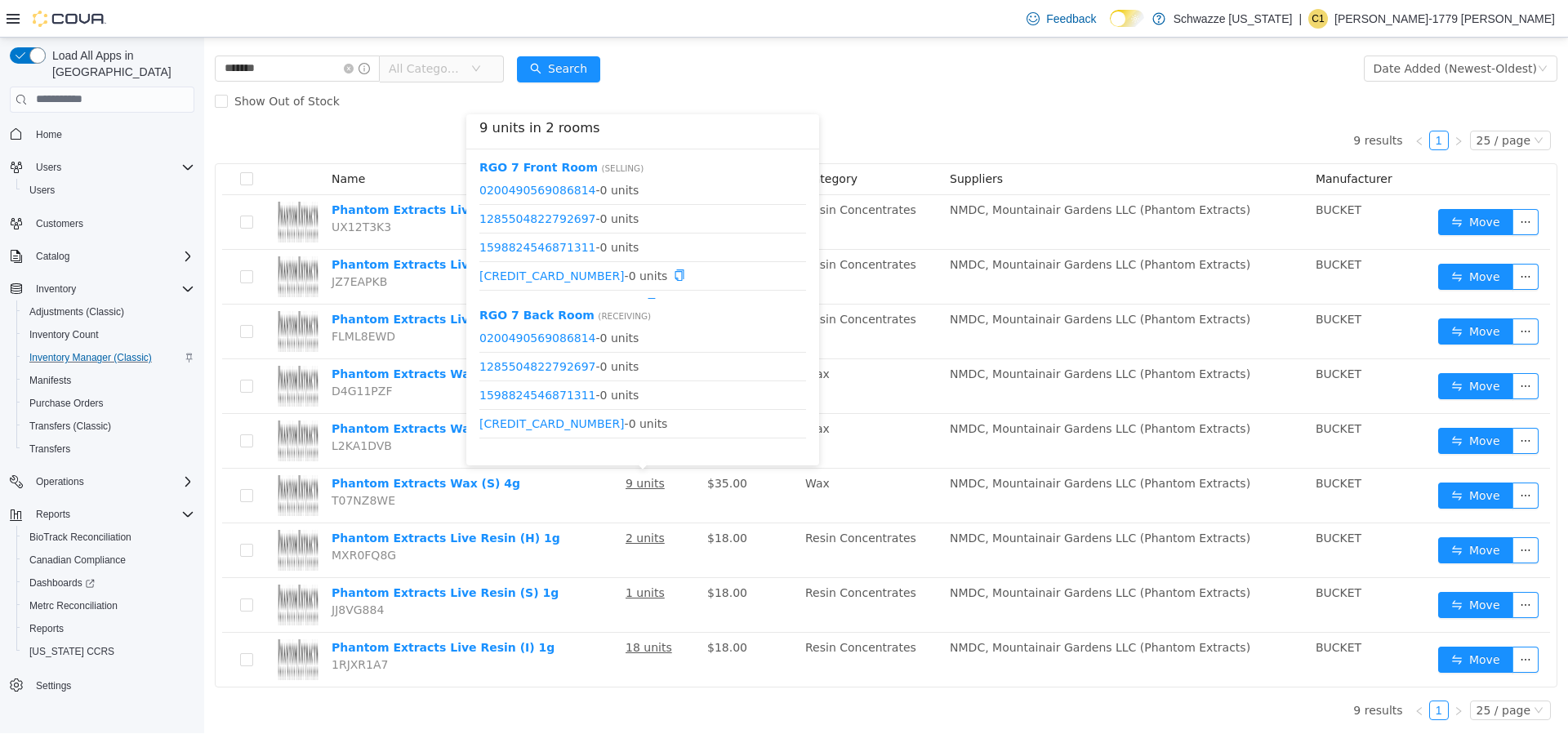
scroll to position [49, 0]
drag, startPoint x: 581, startPoint y: 256, endPoint x: 479, endPoint y: 262, distance: 102.2
click at [479, 262] on li "6350963912777953 - 9 units" at bounding box center [642, 254] width 327 height 28
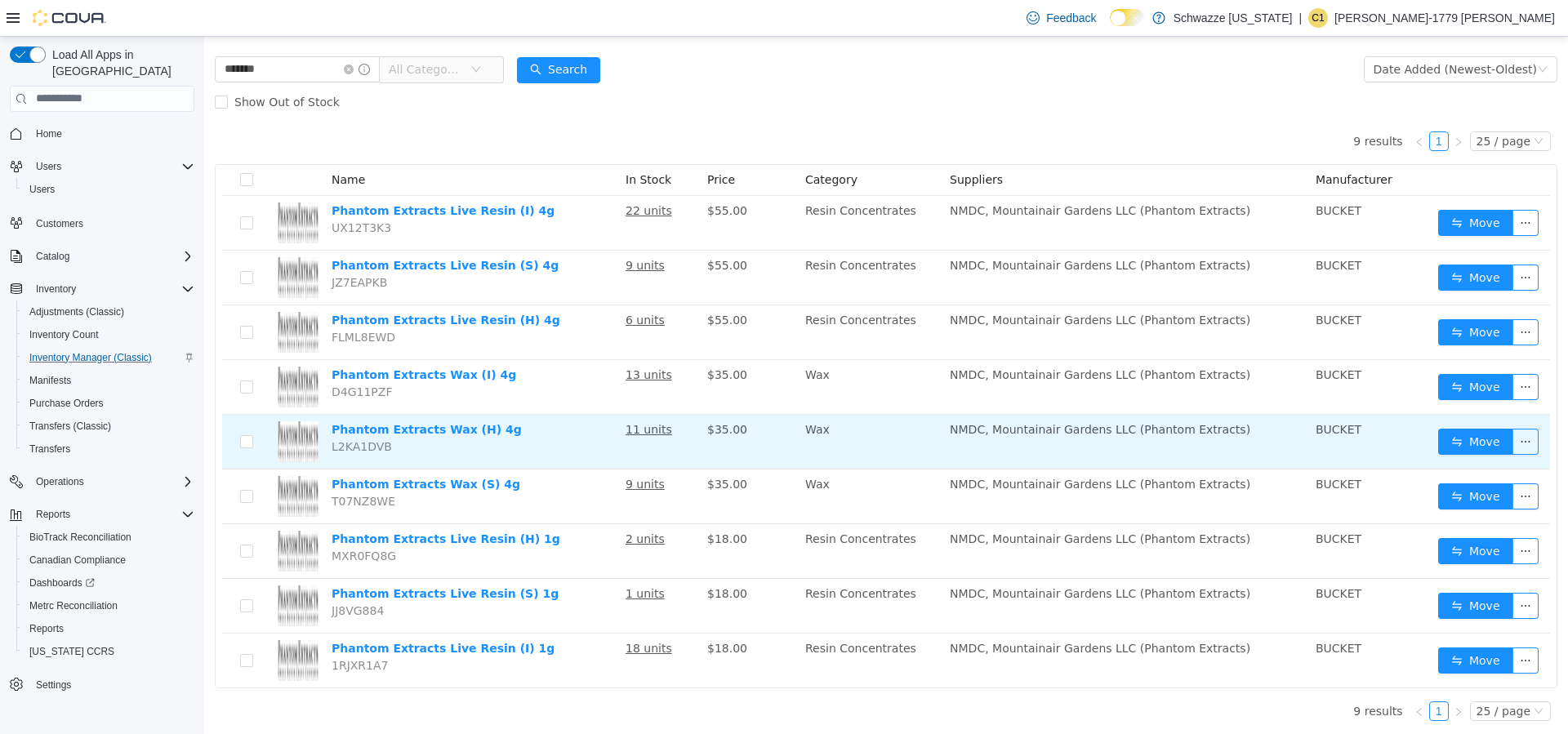
scroll to position [74, 0]
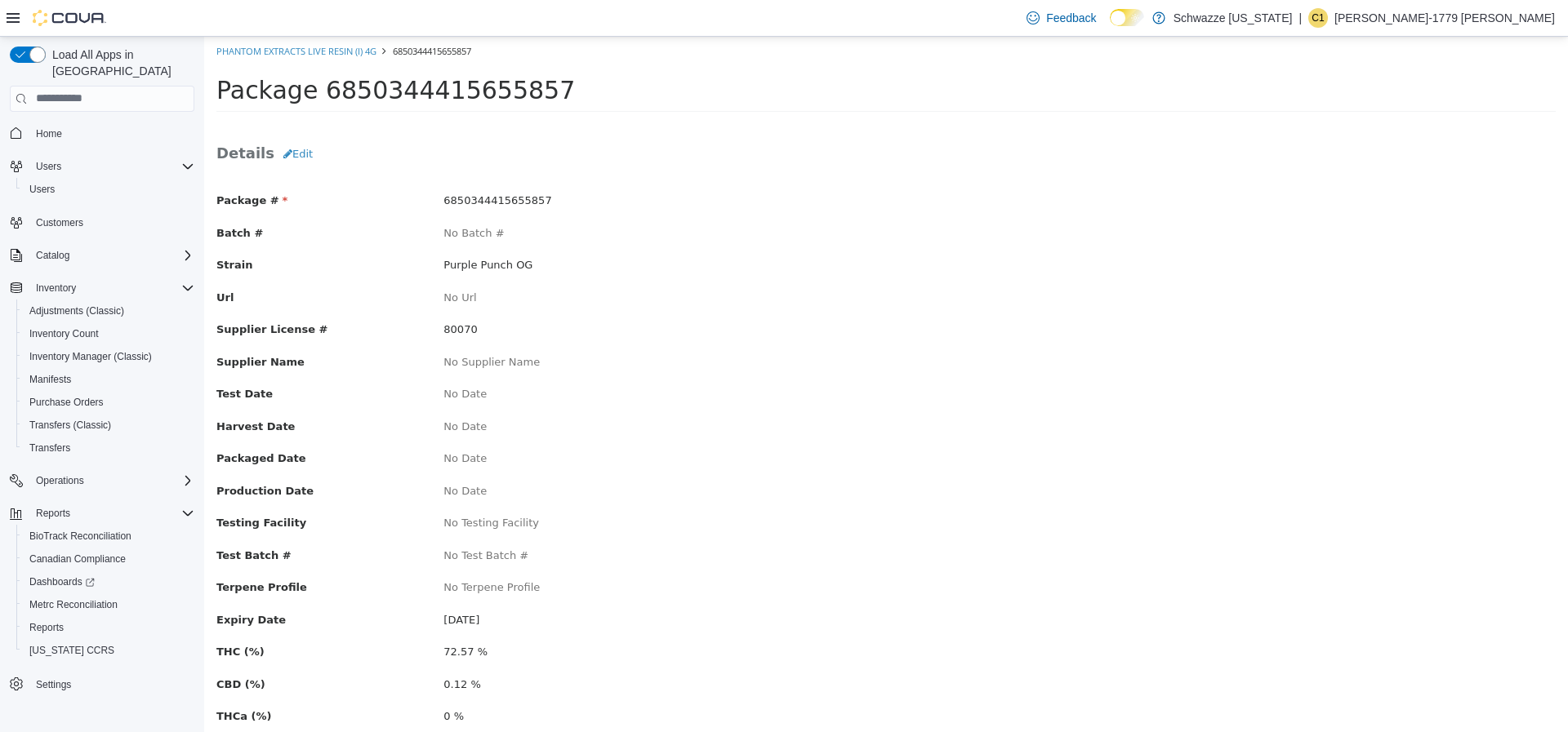
click at [1163, 234] on div "Batch # No Batch #" at bounding box center [886, 235] width 1364 height 21
click at [476, 90] on span "Package 6850344415655857" at bounding box center [395, 89] width 358 height 28
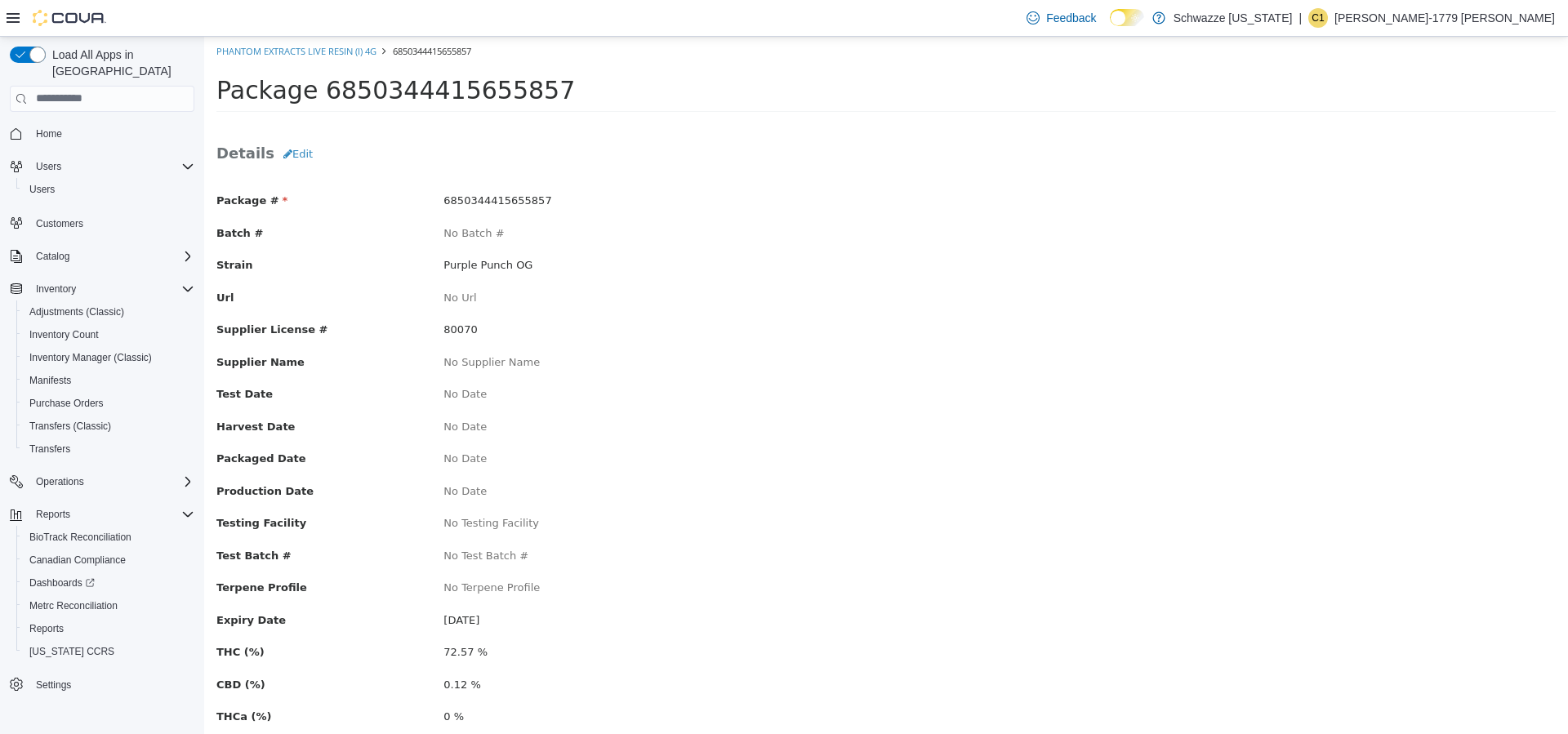
click at [476, 90] on span "Package 6850344415655857" at bounding box center [395, 89] width 358 height 28
copy span "6850344415655857"
click at [472, 89] on span "Package 6850344415655857" at bounding box center [395, 89] width 358 height 28
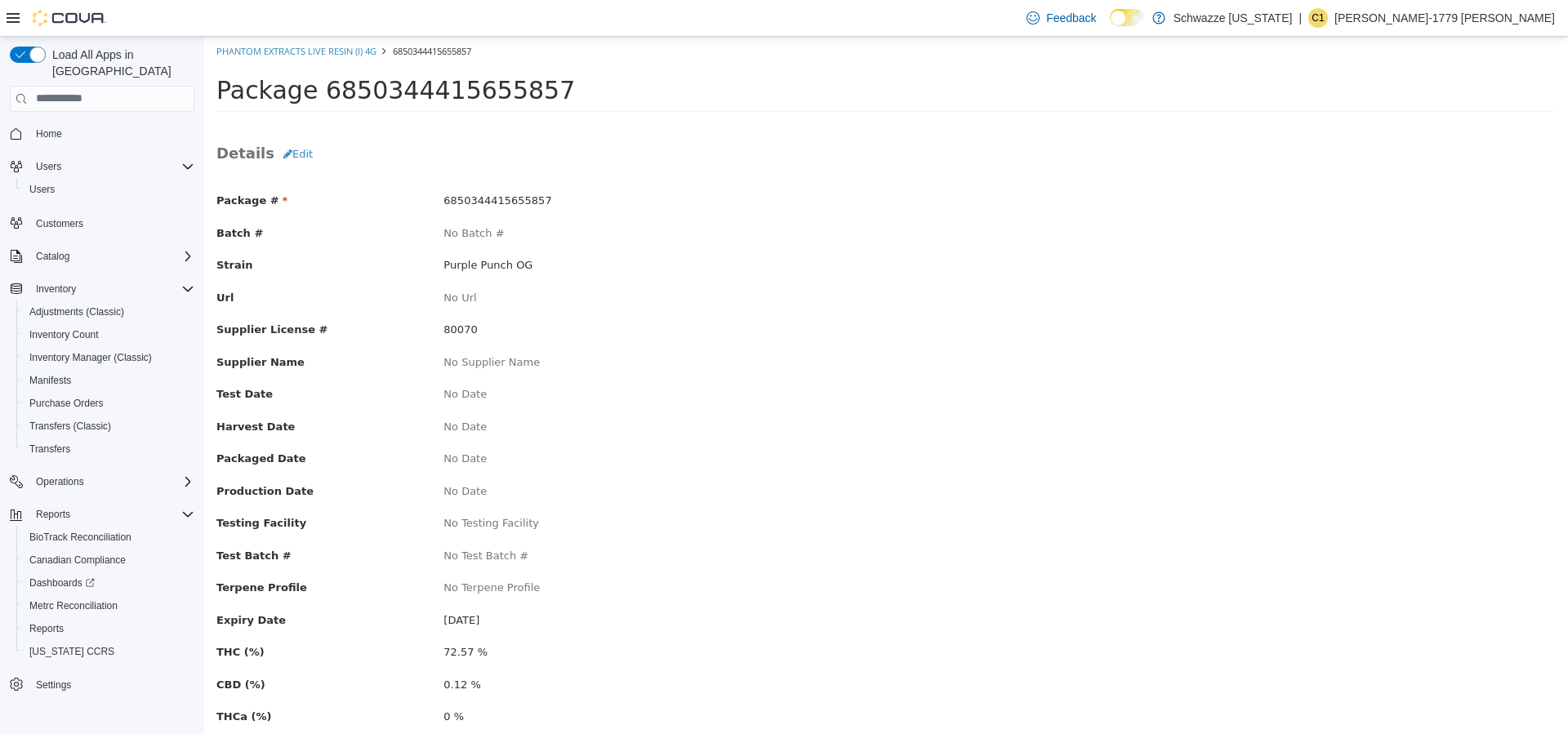
click at [510, 198] on span "6850344415655857" at bounding box center [497, 200] width 108 height 12
copy span "6850344415655857"
